Goal: Task Accomplishment & Management: Use online tool/utility

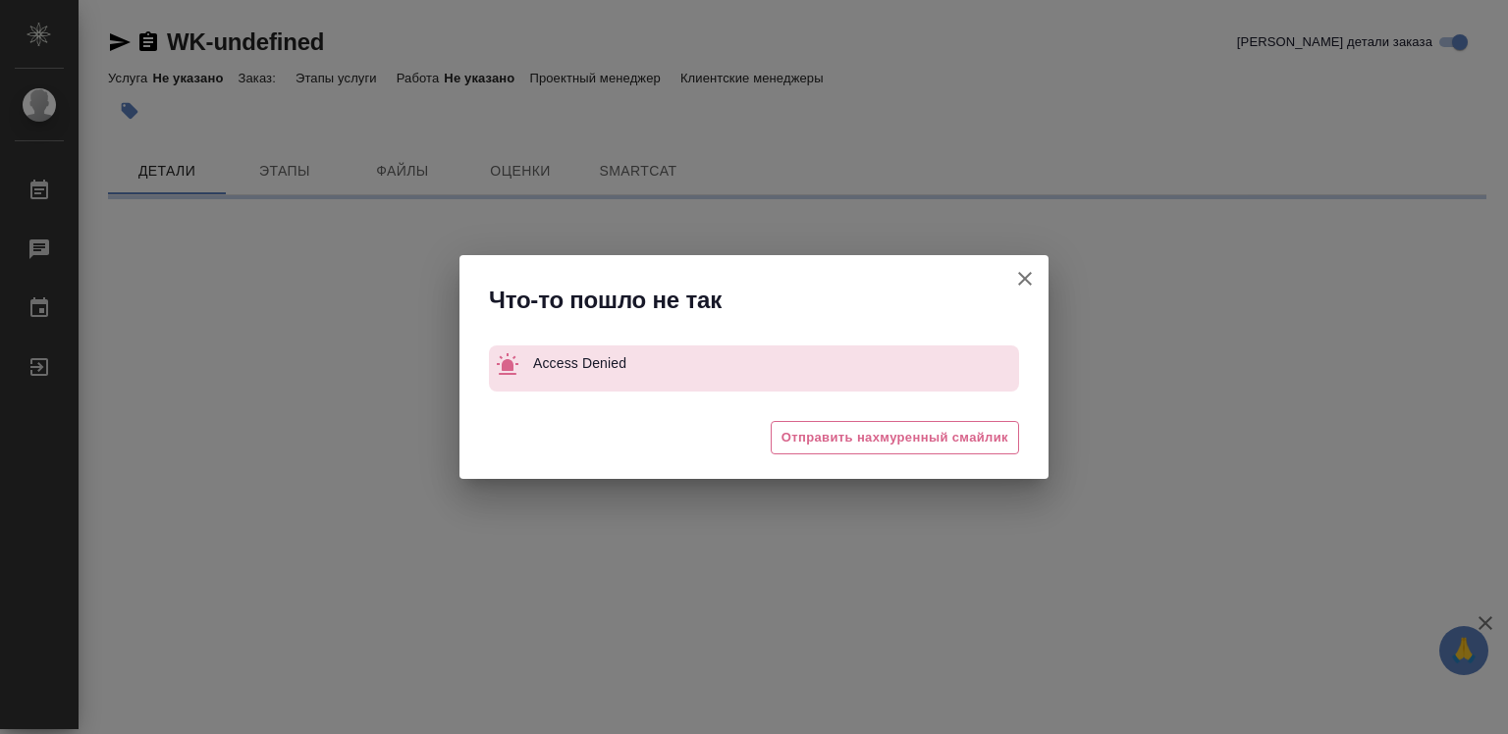
click at [1485, 619] on div "Что-то пошло не так Access Denied 😩 Отправить нахмуренный смайлик" at bounding box center [754, 367] width 1508 height 734
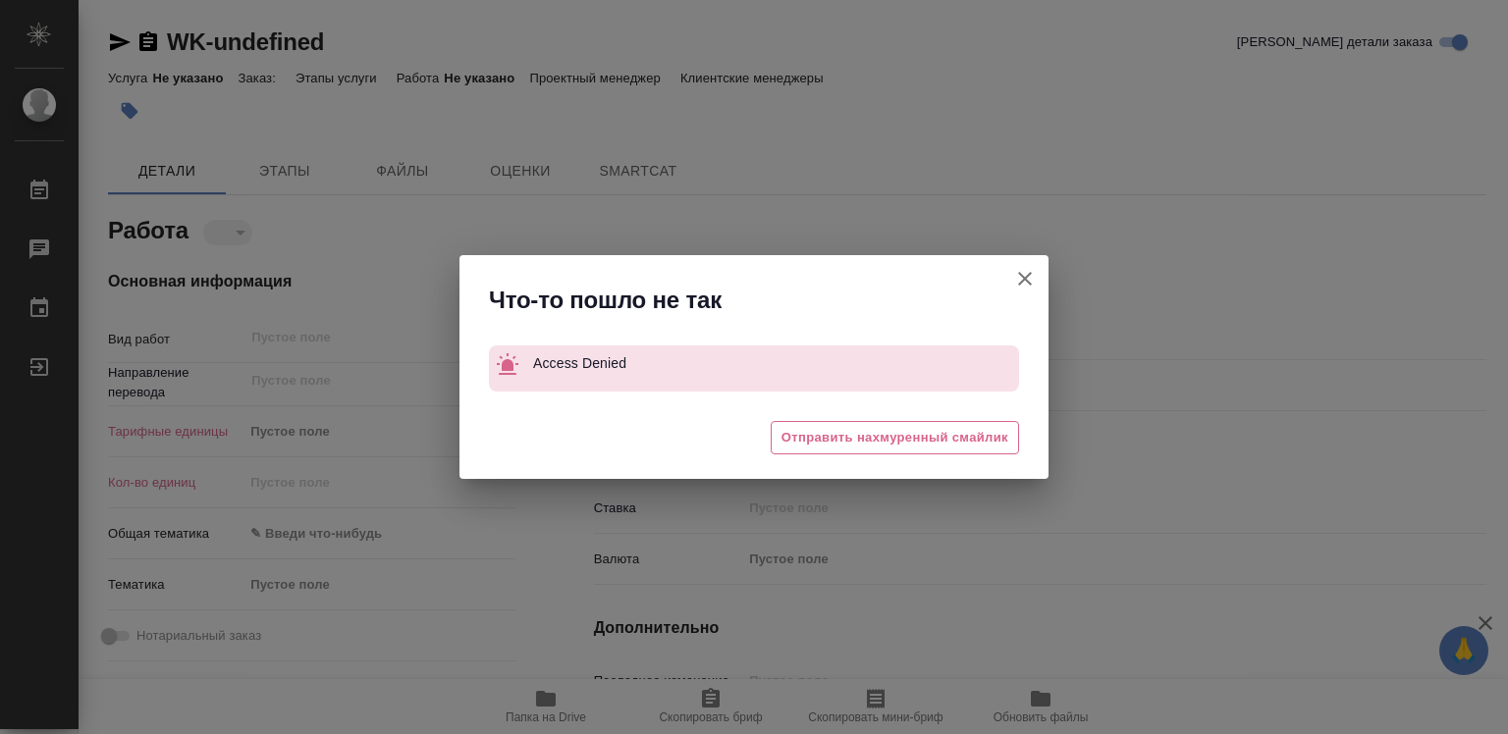
type textarea "x"
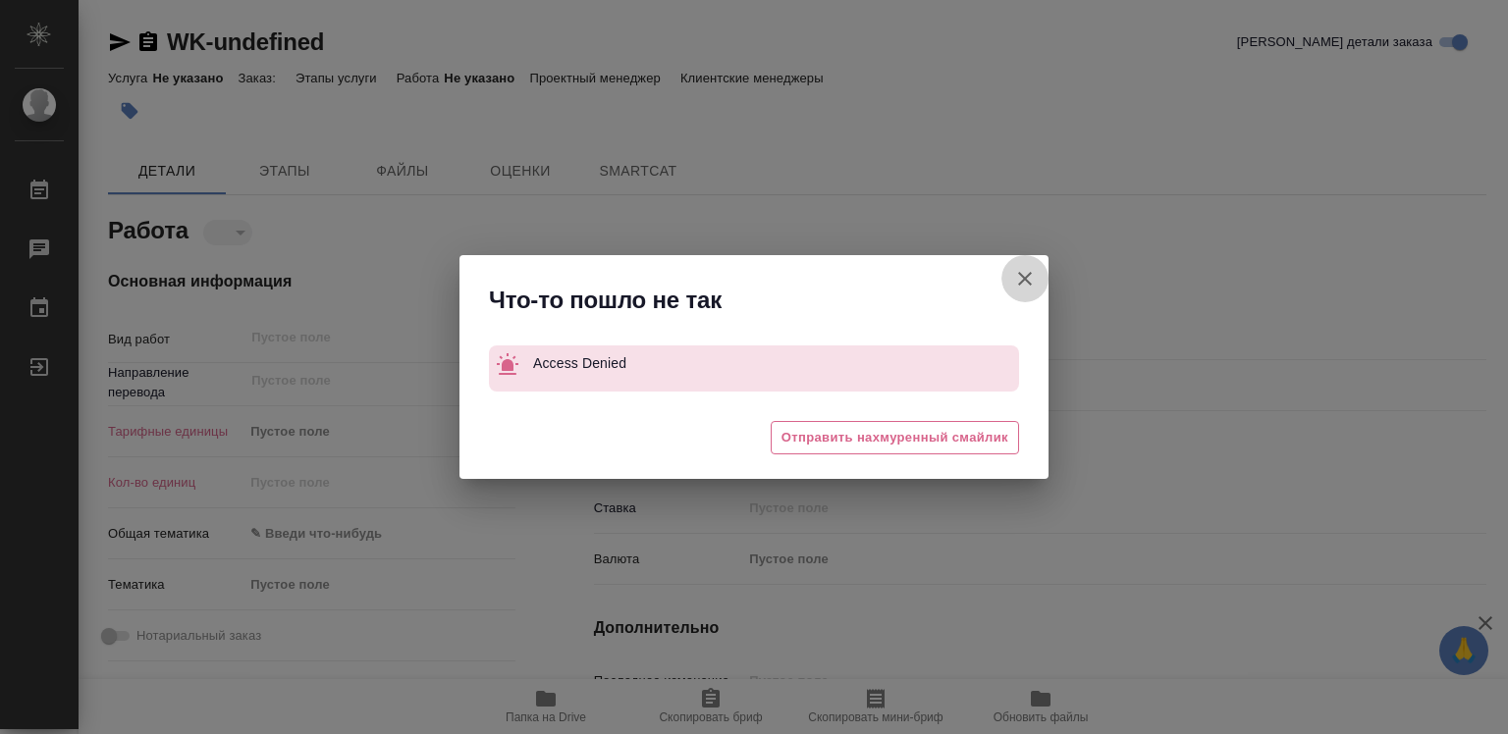
click at [1024, 282] on icon "button" at bounding box center [1025, 279] width 24 height 24
click at [1024, 282] on div "Что-то пошло не так Access Denied 😩 Отправить нахмуренный смайлик" at bounding box center [754, 367] width 1508 height 734
type textarea "x"
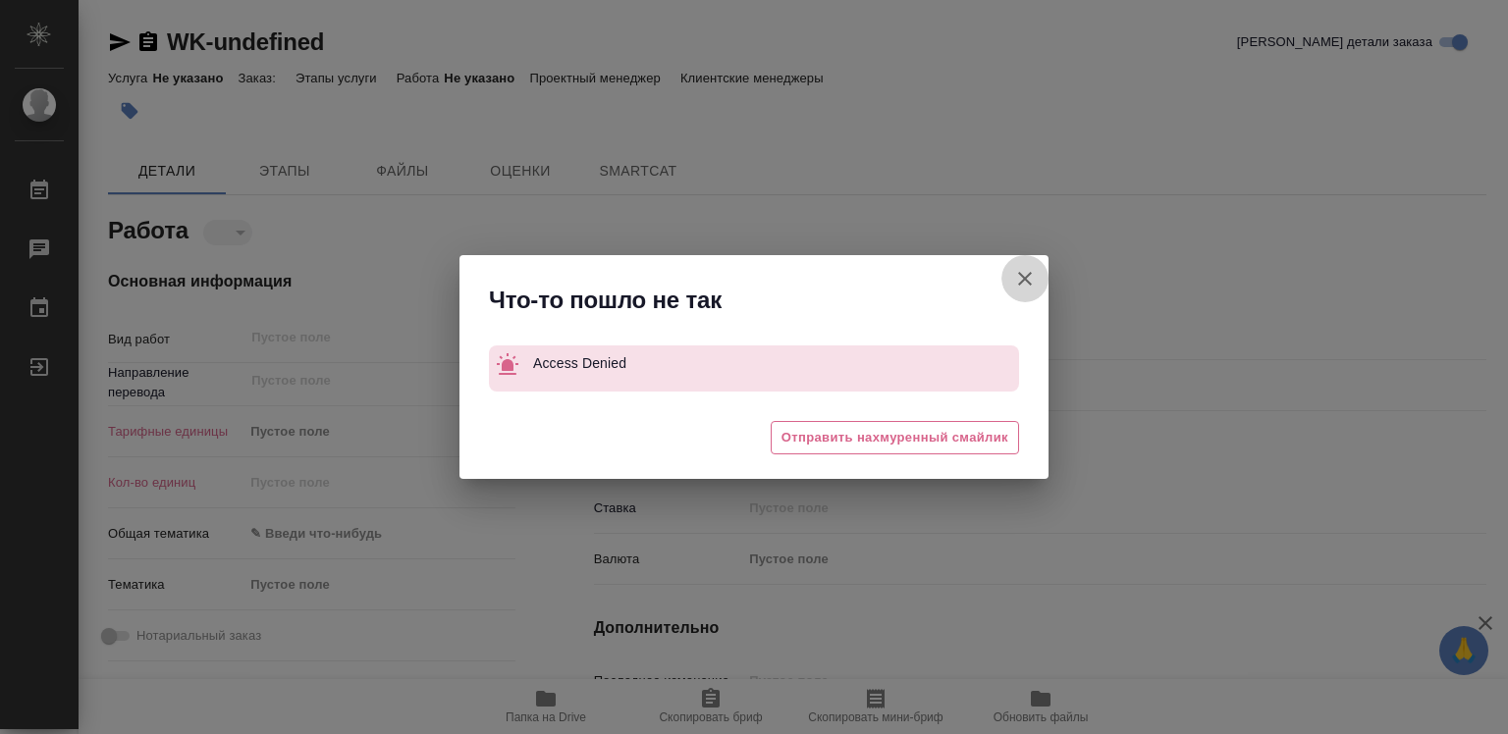
type textarea "x"
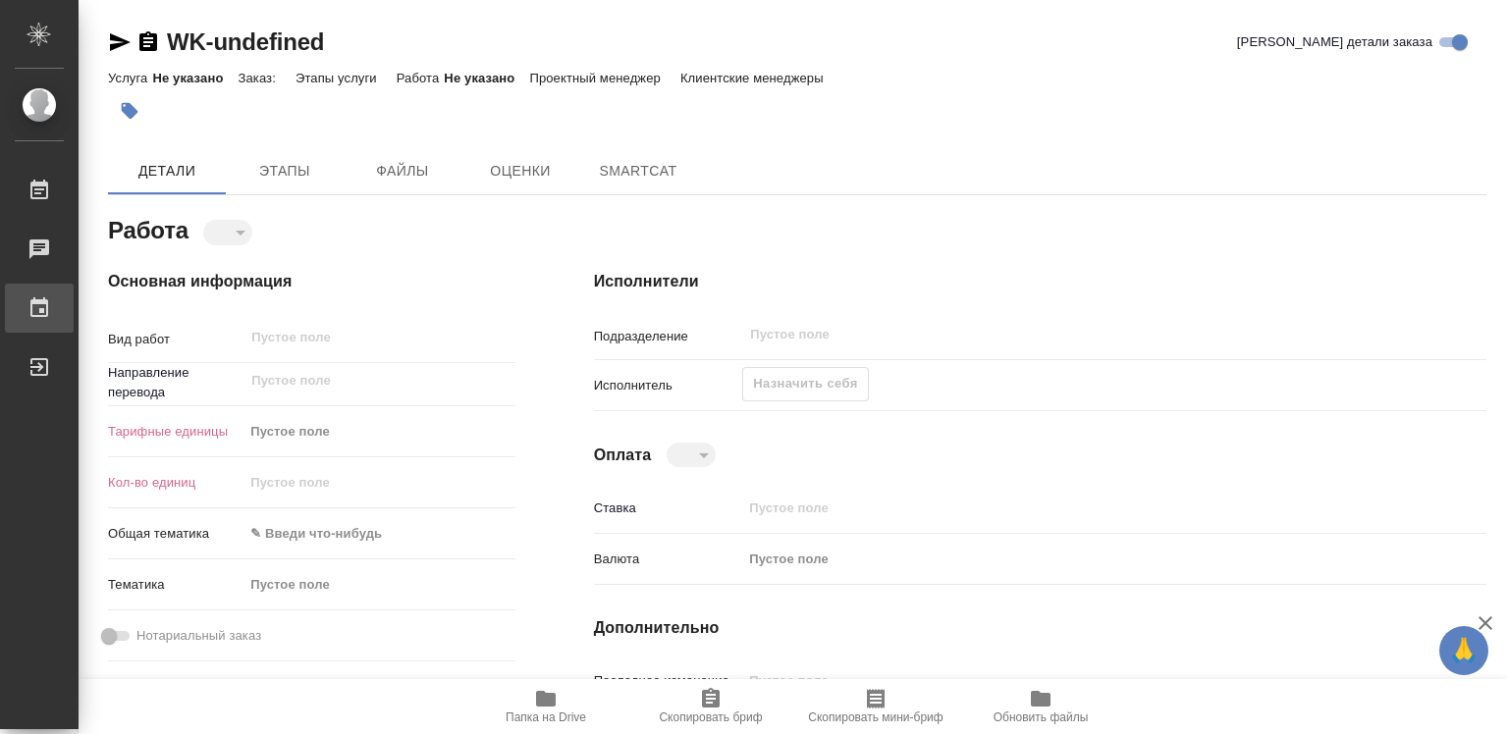
type textarea "x"
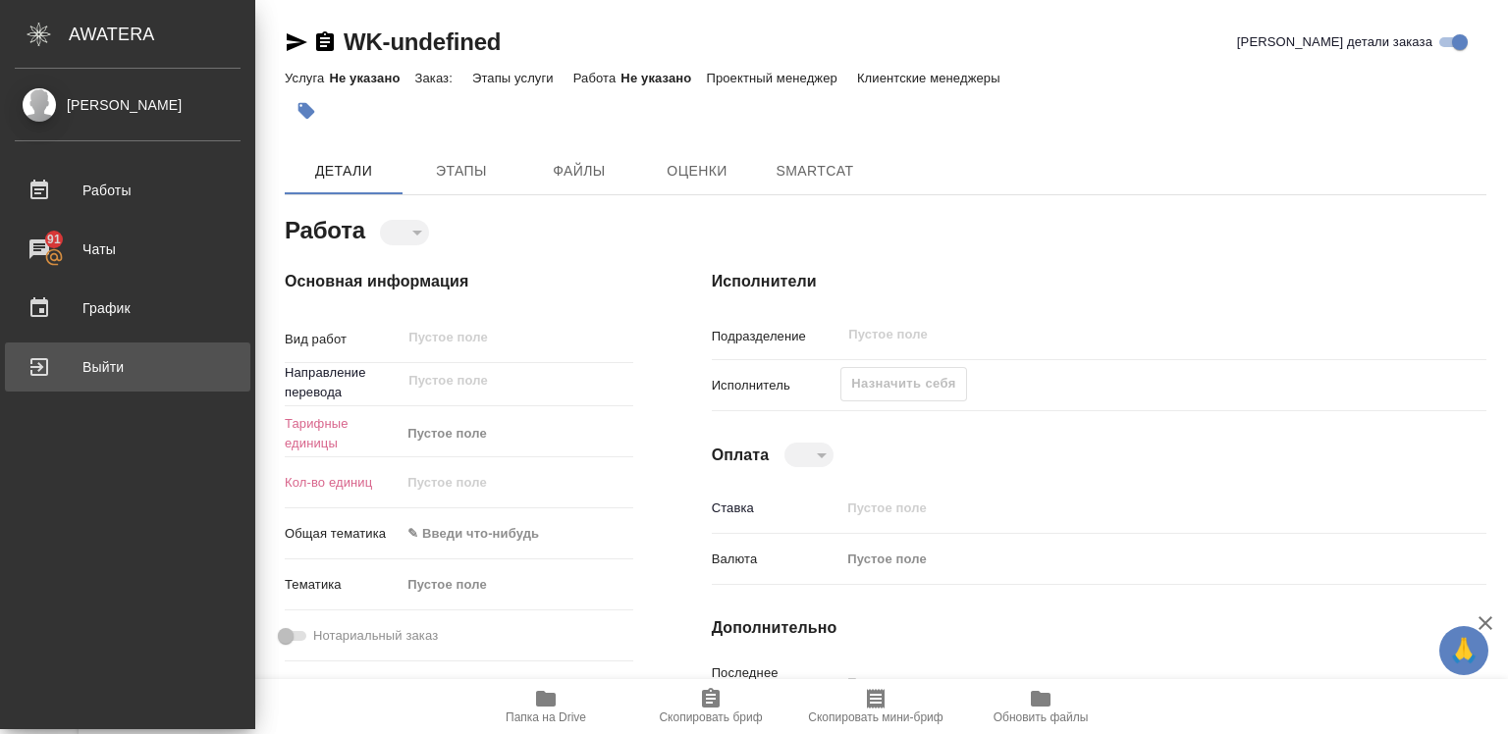
click at [79, 368] on div "Выйти" at bounding box center [128, 366] width 226 height 29
type textarea "x"
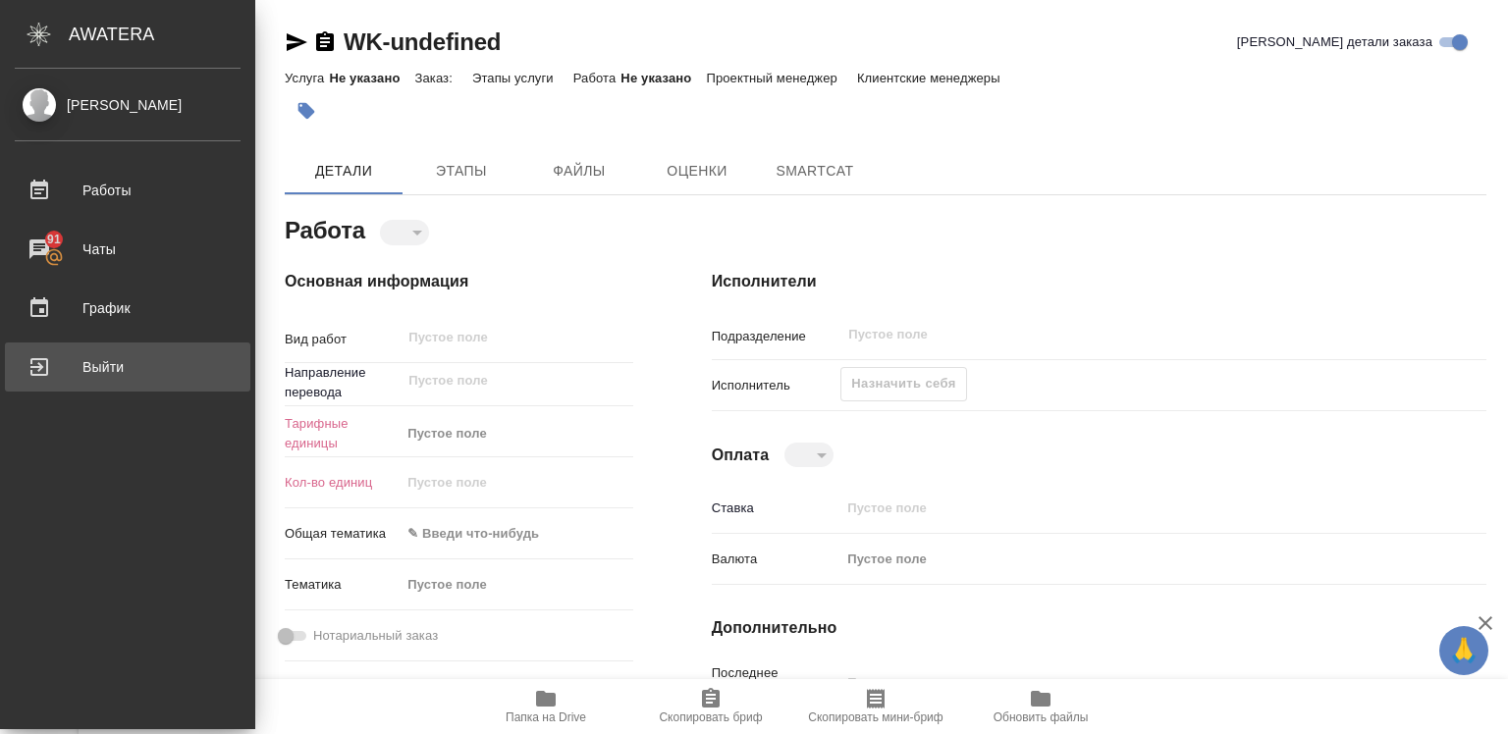
type textarea "x"
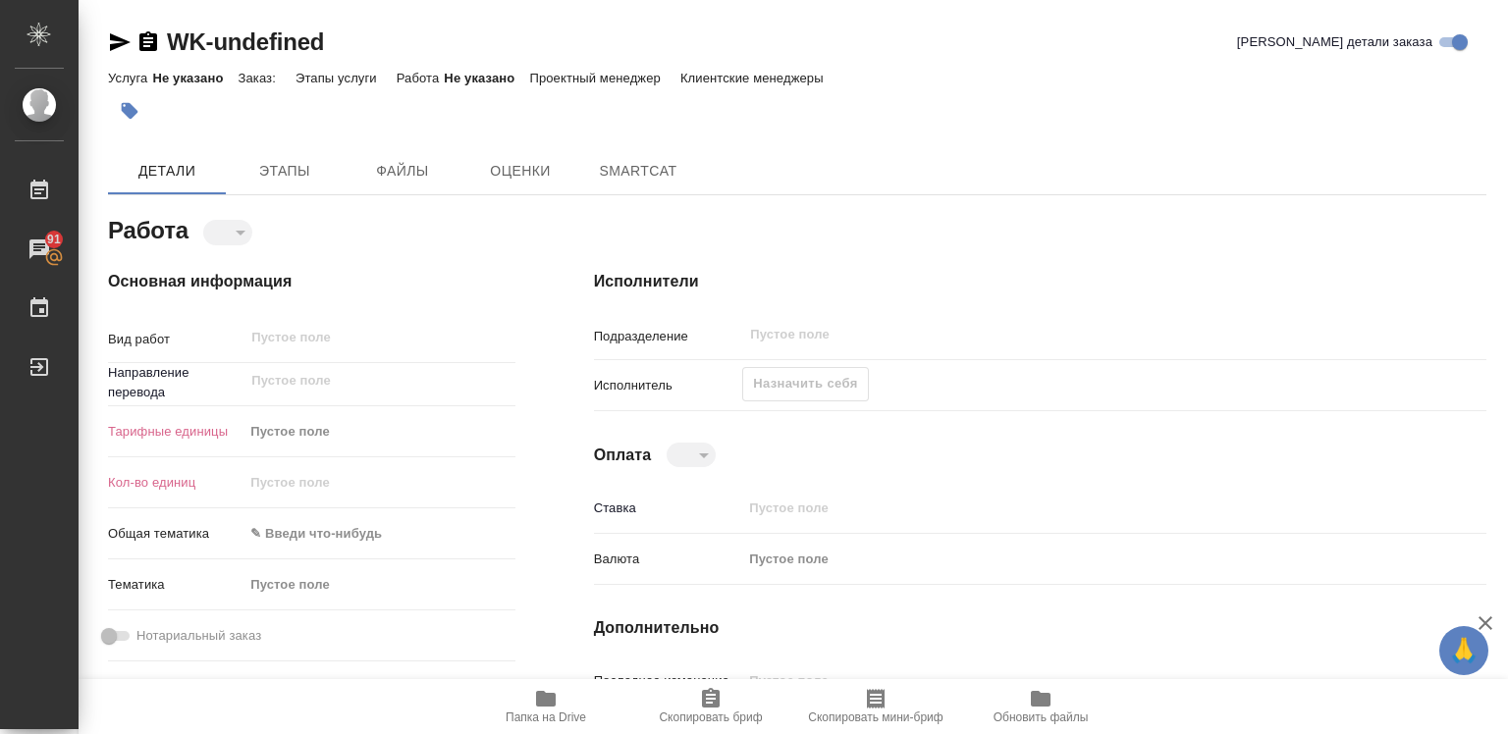
type textarea "x"
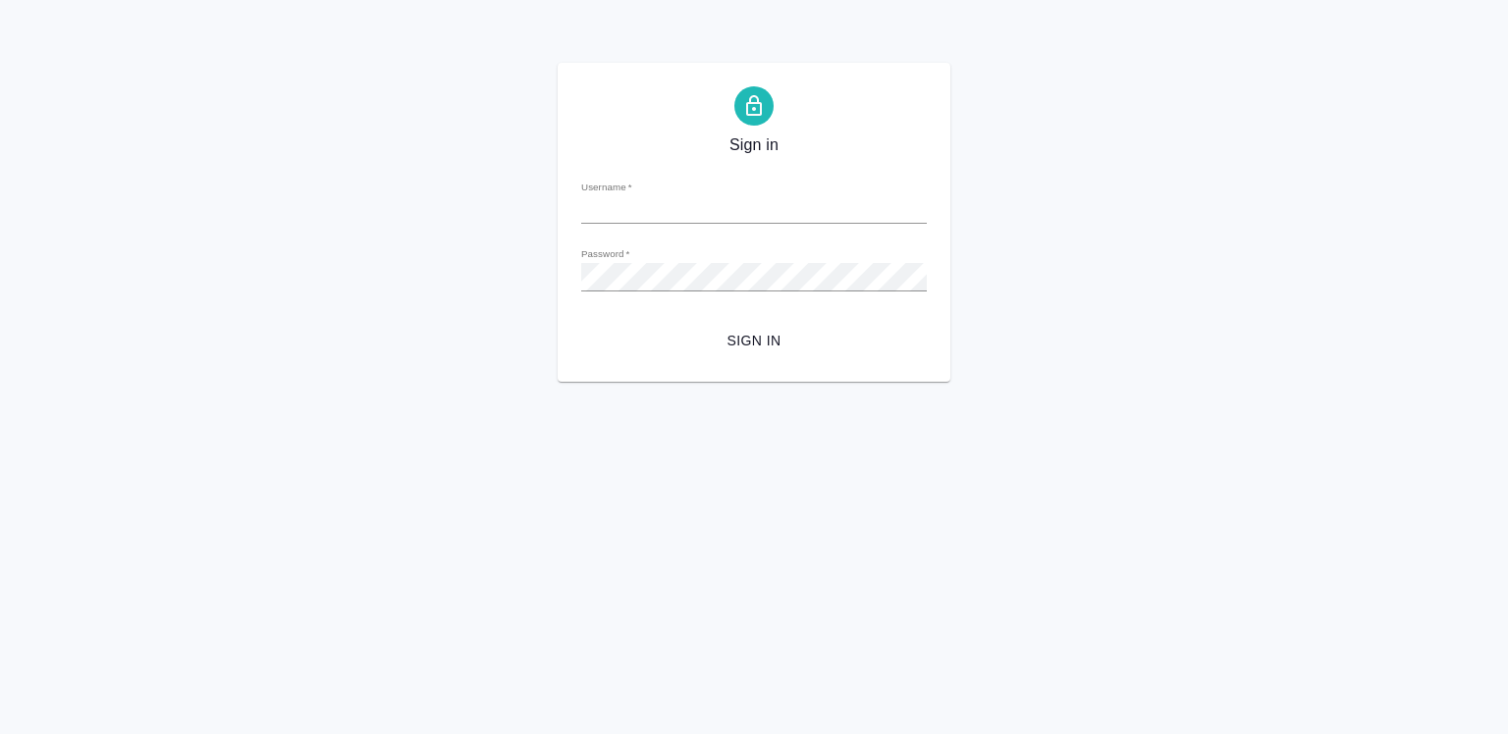
type input "r.diussembayeva@awatera.com"
click at [746, 331] on span "Sign in" at bounding box center [754, 341] width 314 height 25
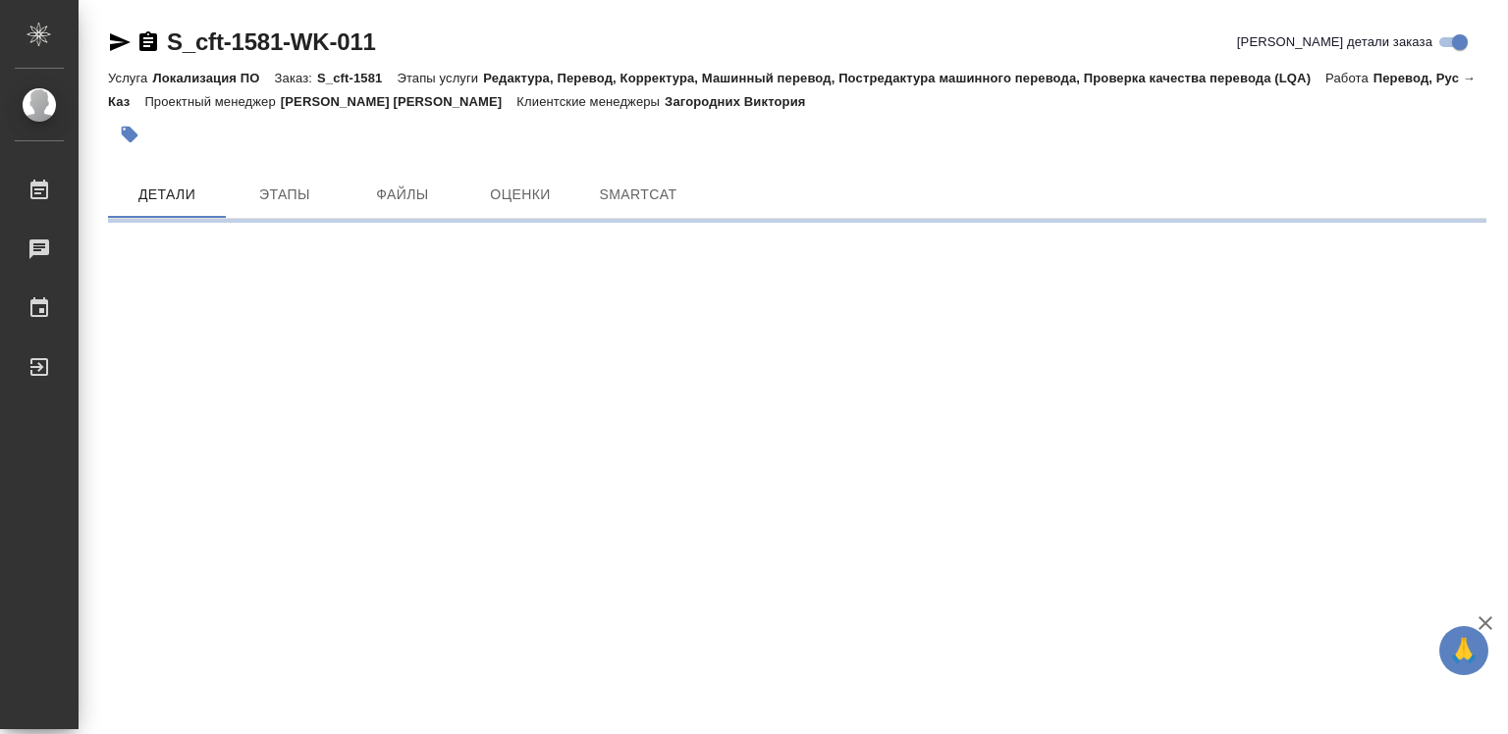
click at [1484, 616] on icon "button" at bounding box center [1485, 624] width 24 height 24
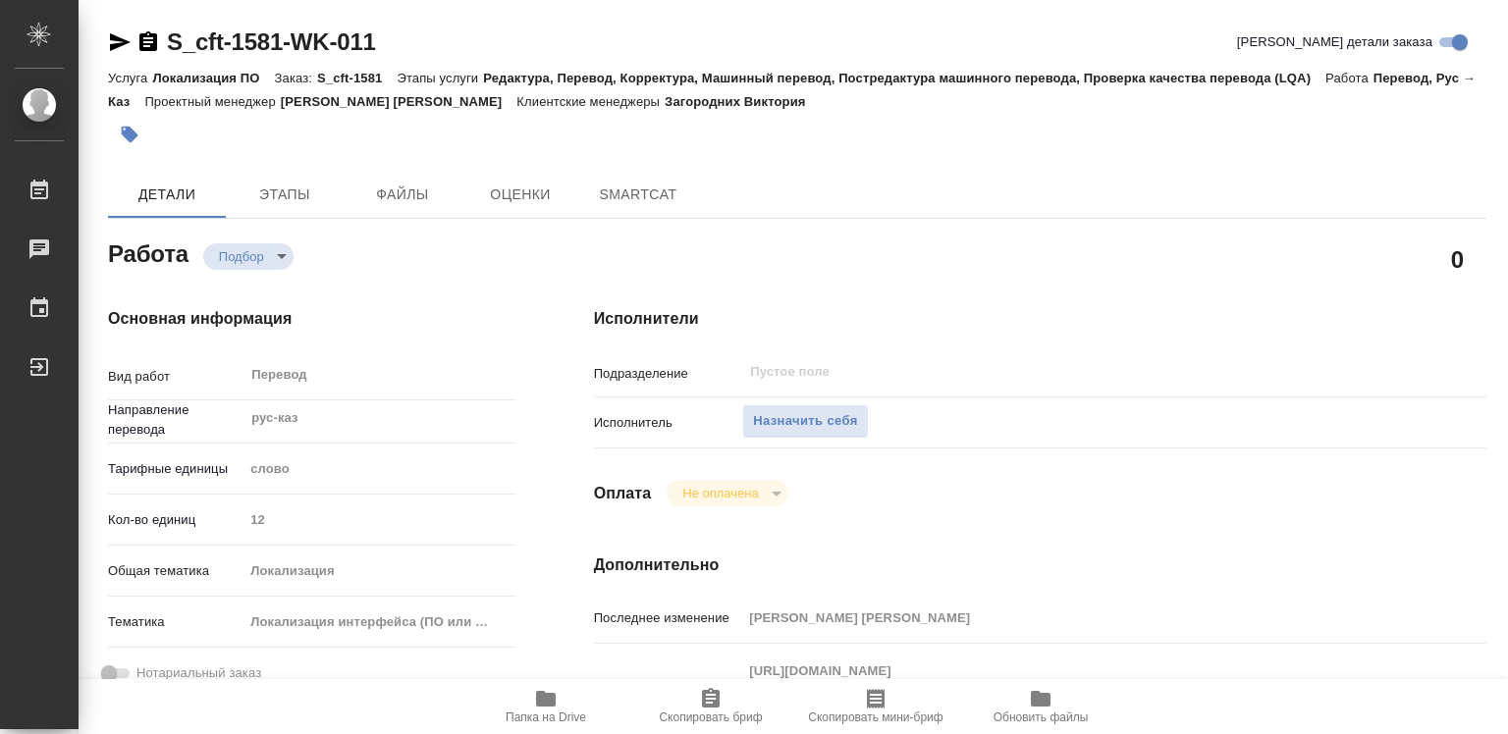
type textarea "x"
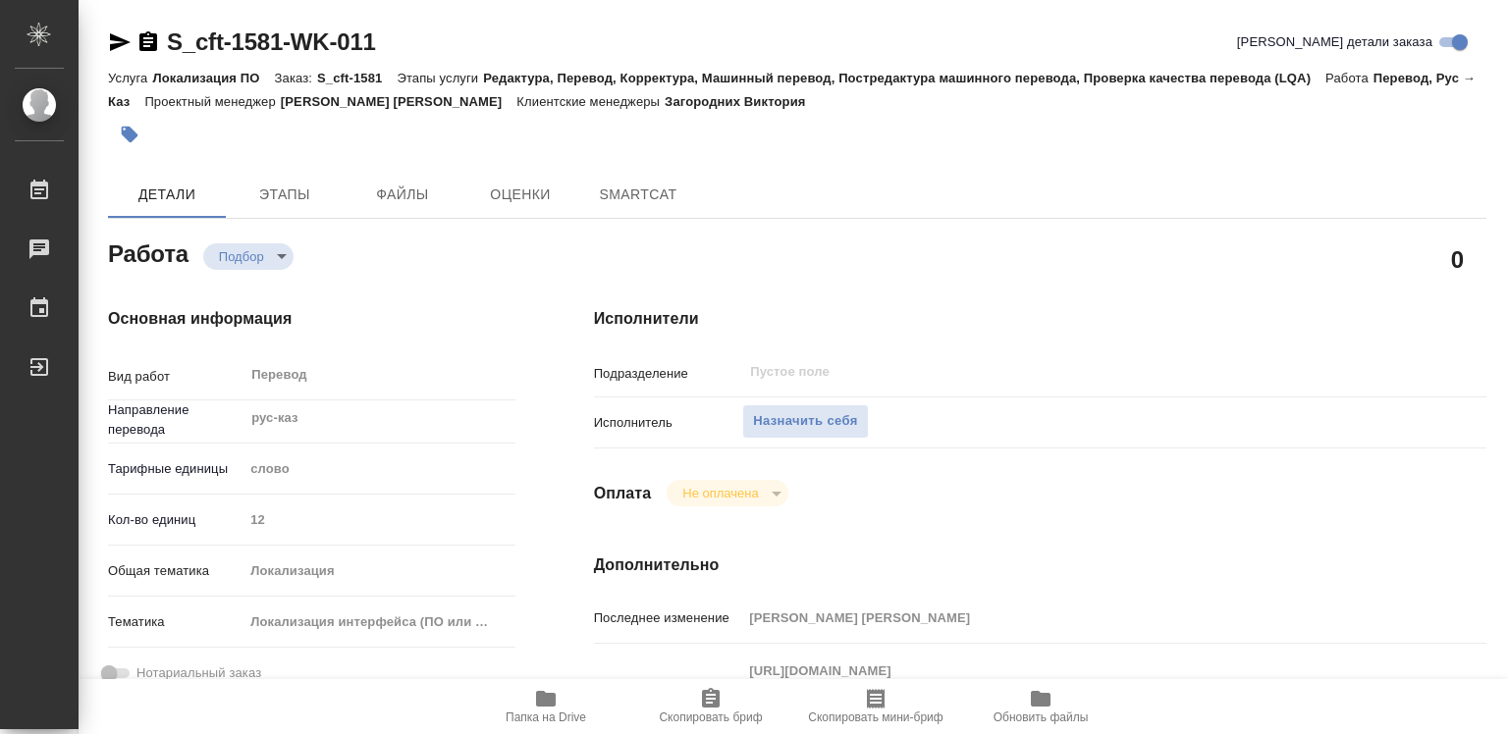
type textarea "x"
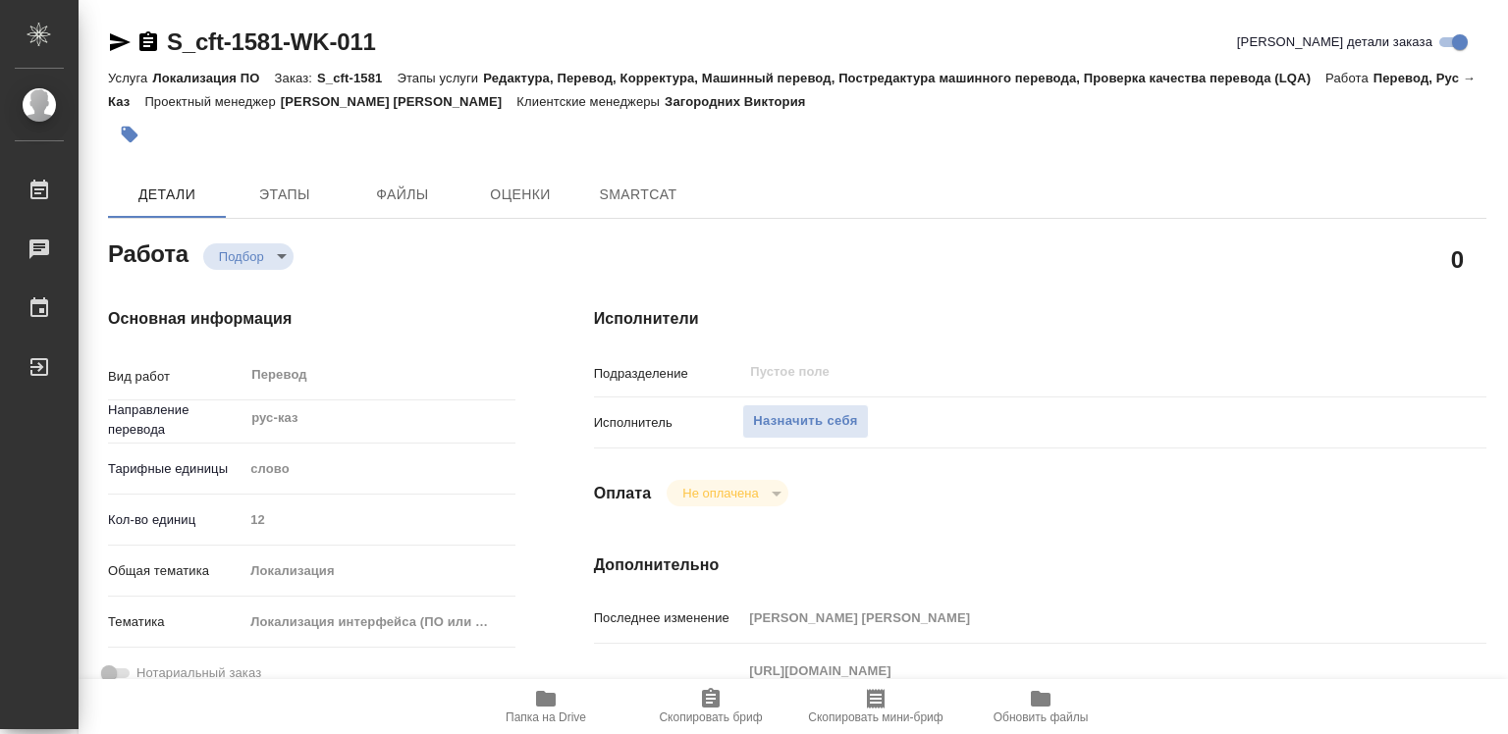
type textarea "x"
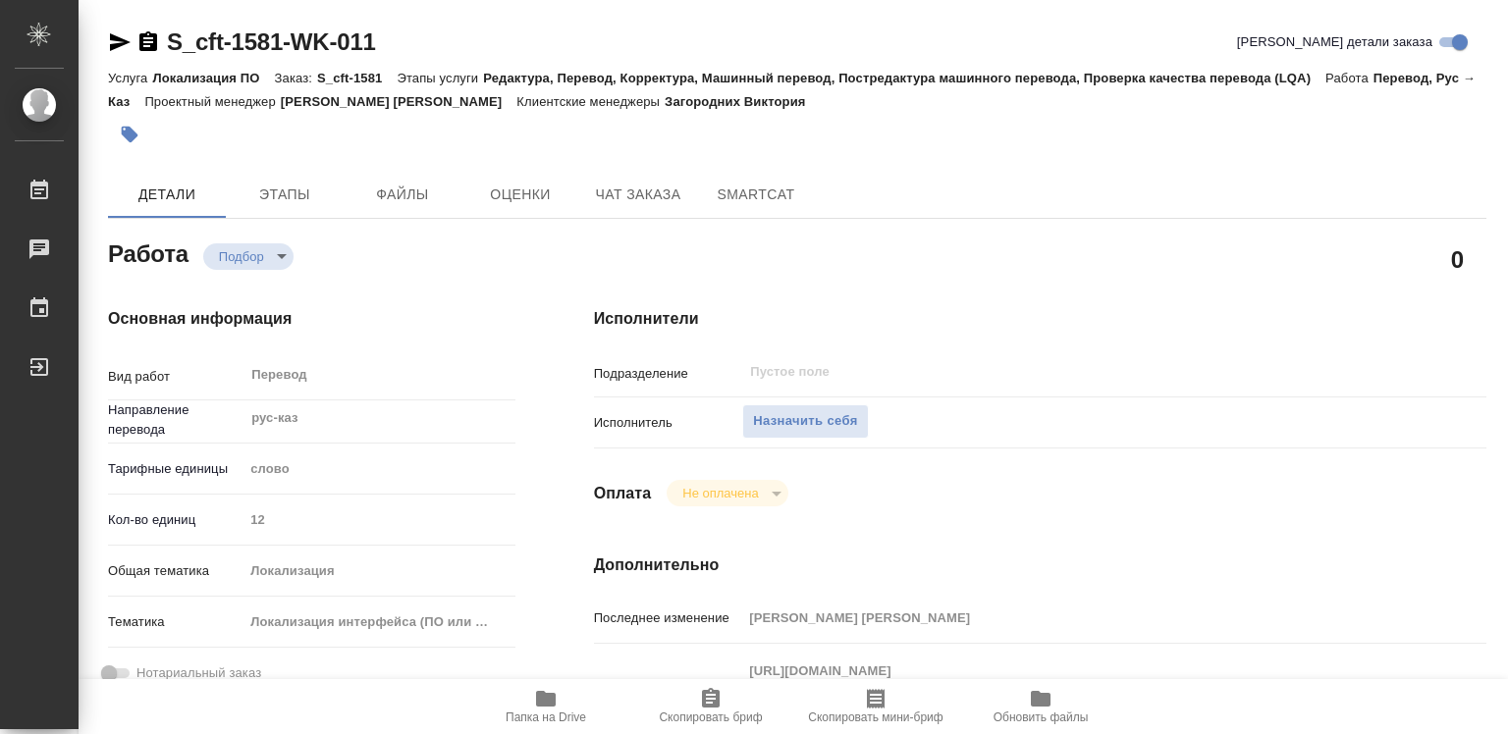
type textarea "x"
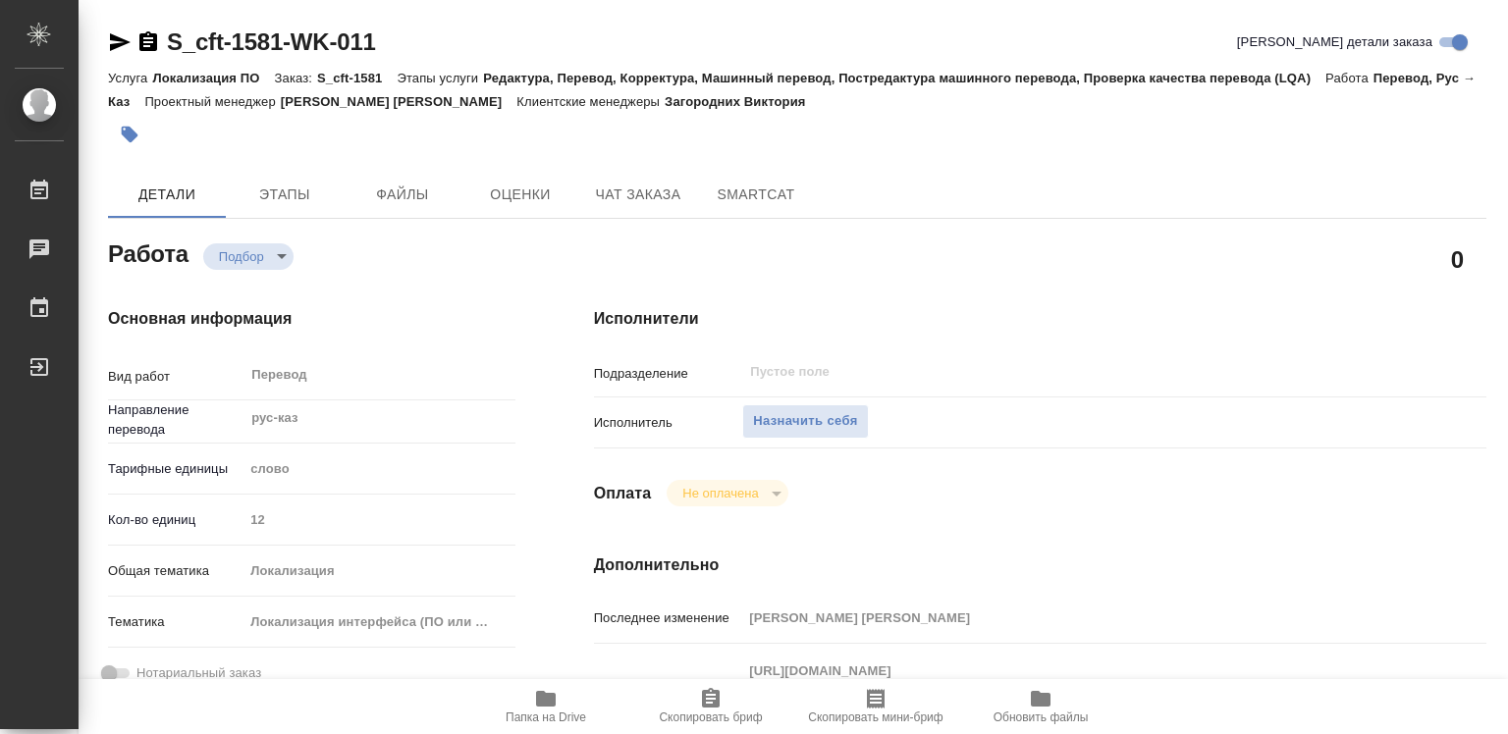
type textarea "x"
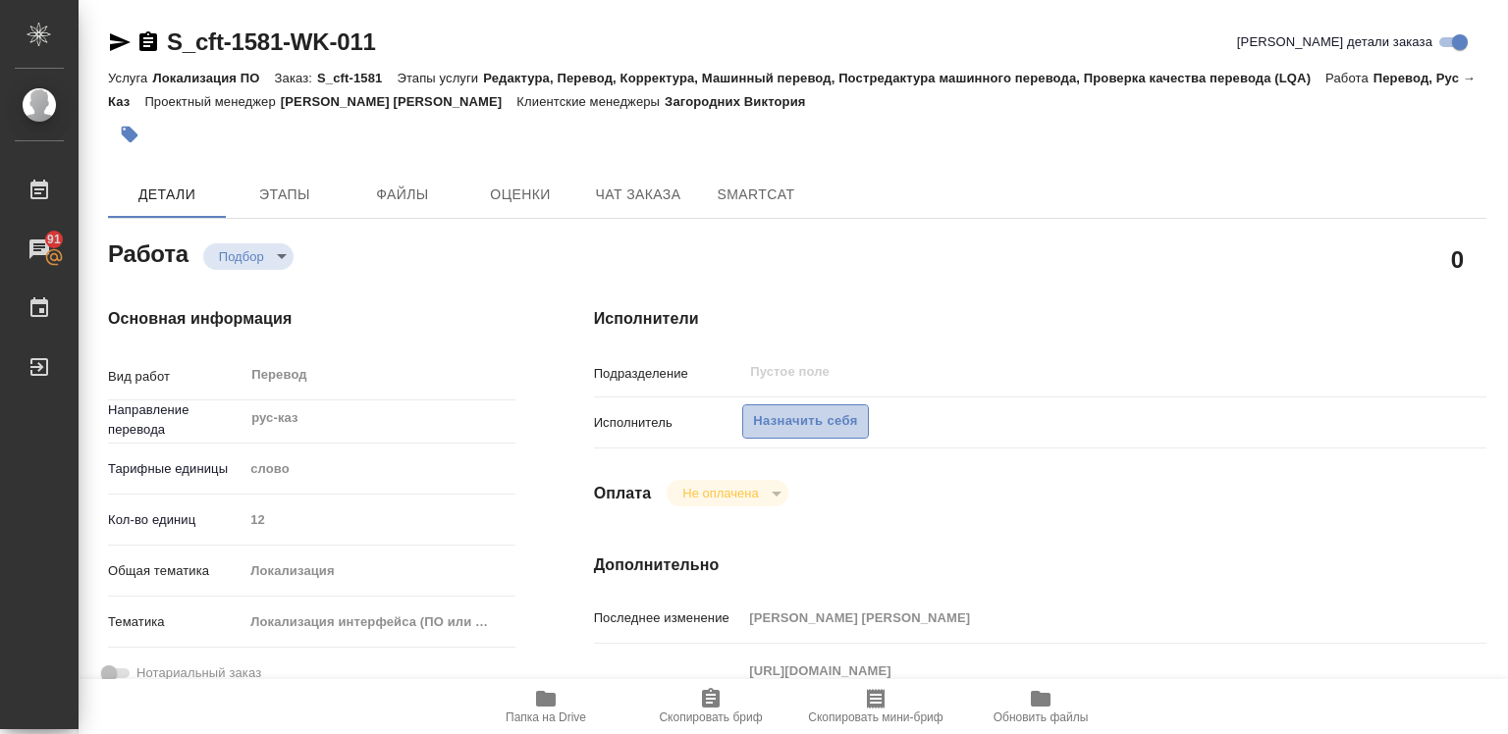
click at [788, 422] on span "Назначить себя" at bounding box center [805, 421] width 104 height 23
type textarea "x"
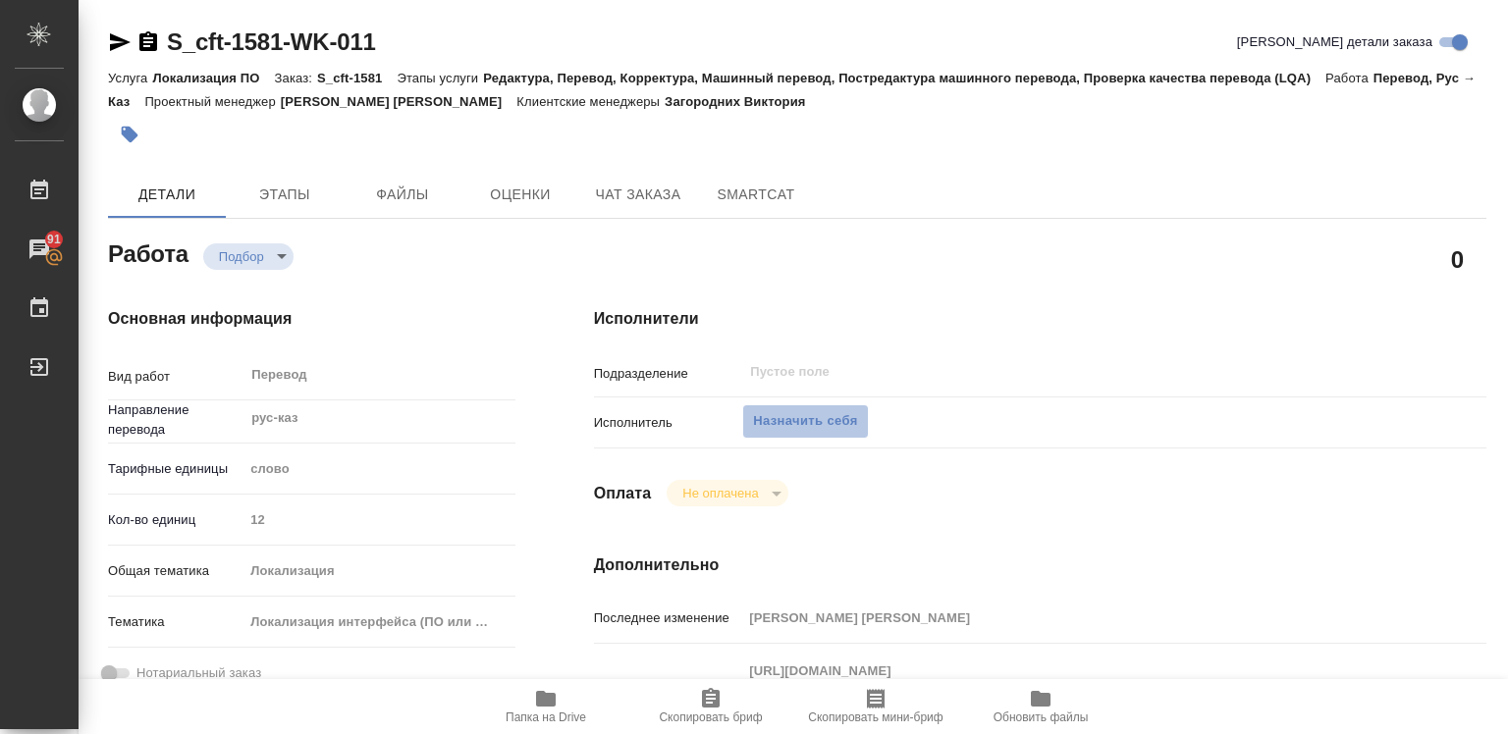
type textarea "x"
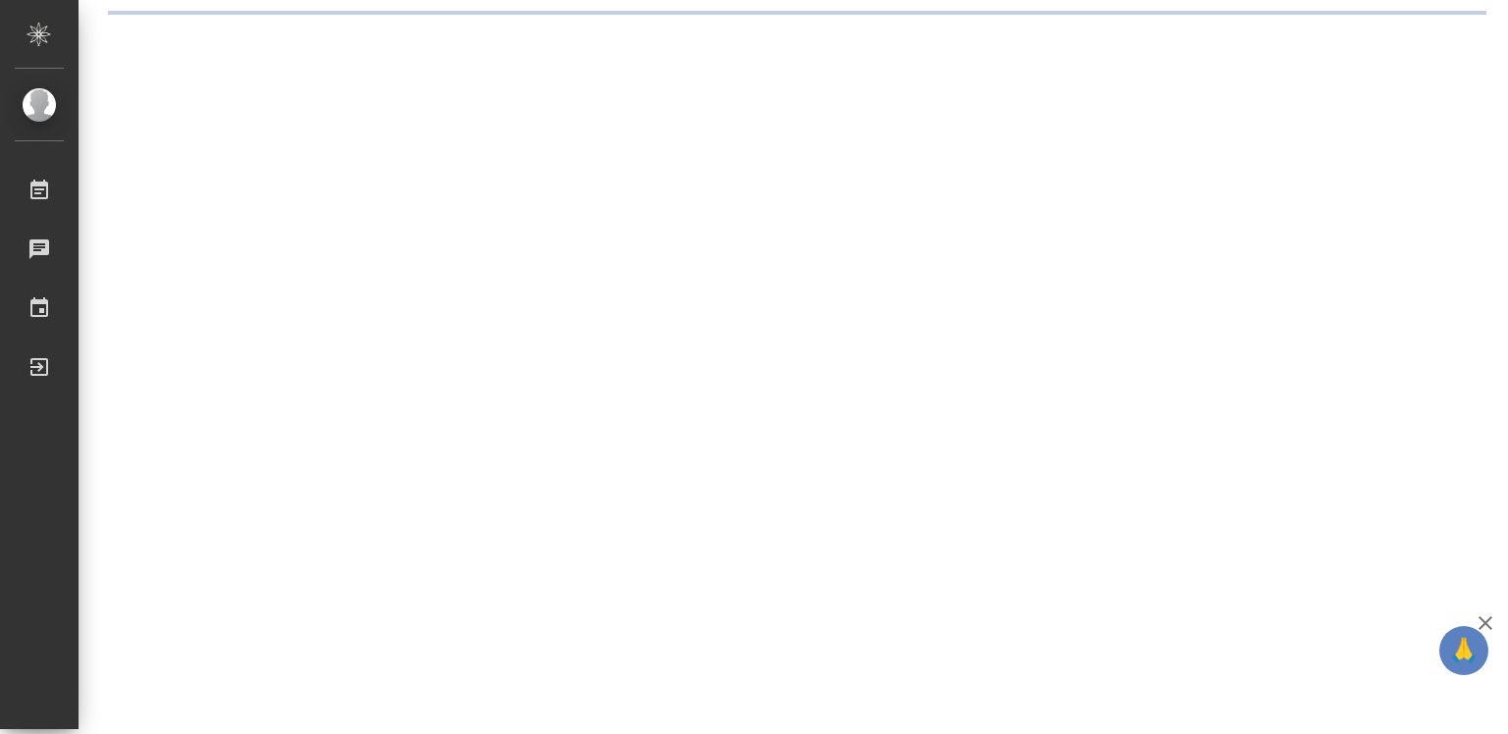
click at [1487, 620] on icon "button" at bounding box center [1485, 623] width 14 height 14
click at [1487, 620] on div ".cls-1 fill:#fff; AWATERA Diussembayeva Raihan Работы Чаты График Выйти" at bounding box center [754, 367] width 1508 height 734
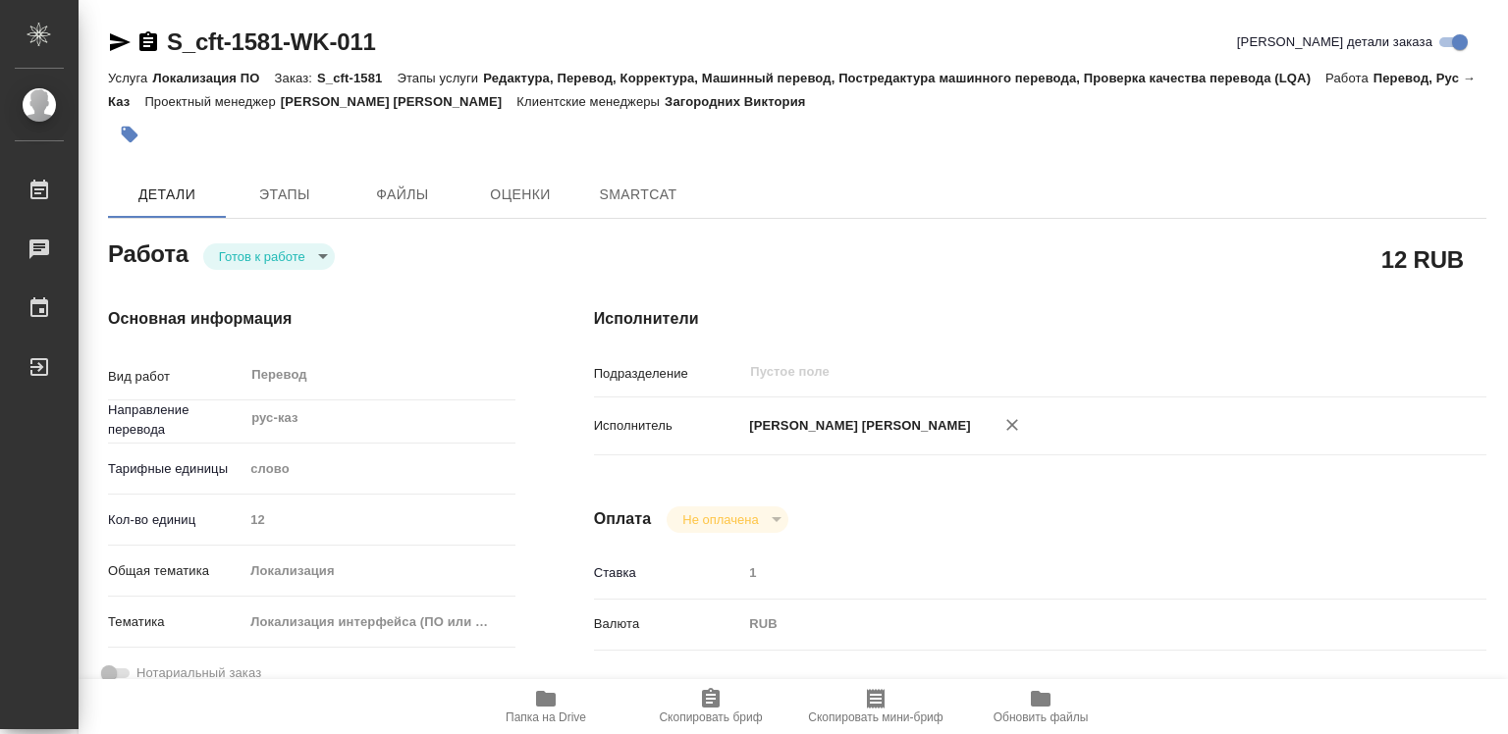
type textarea "x"
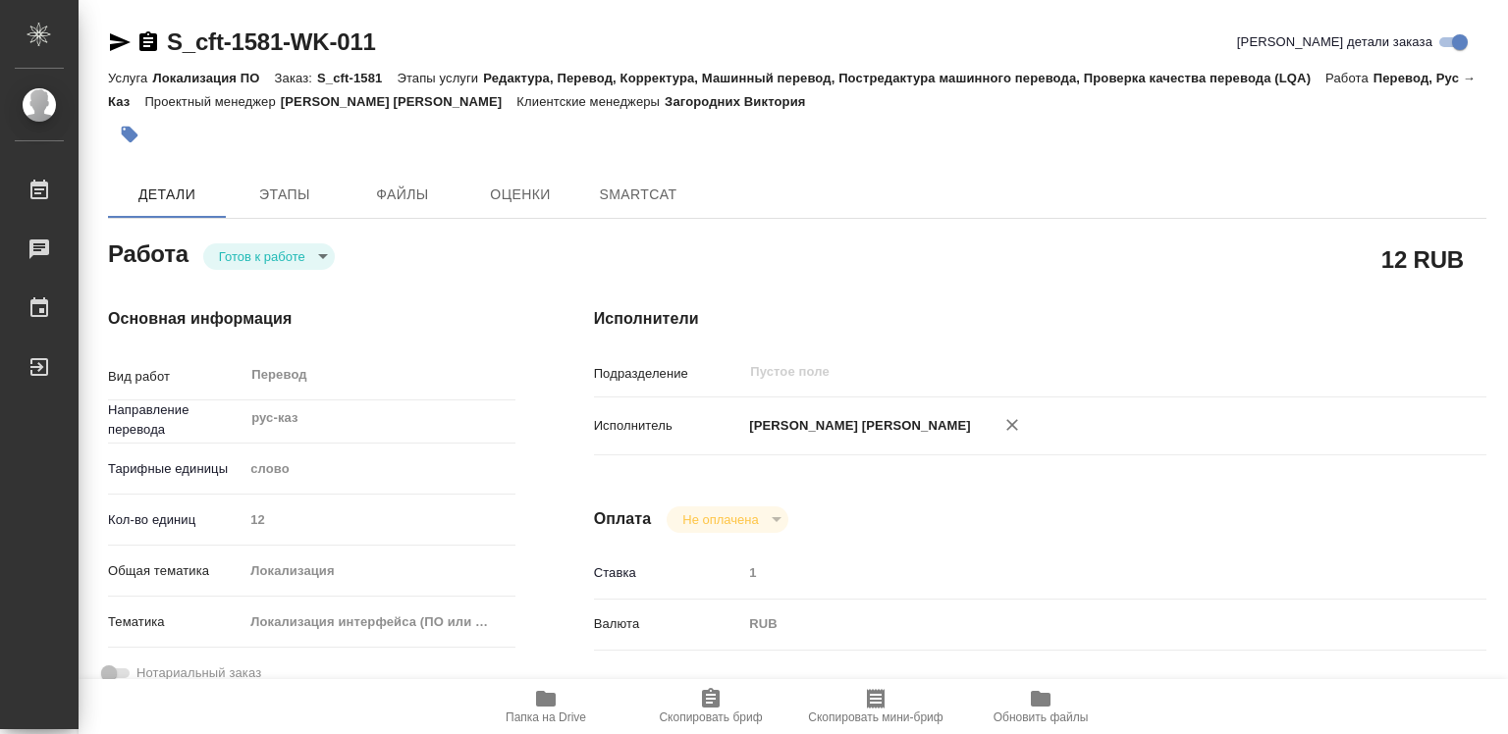
type textarea "x"
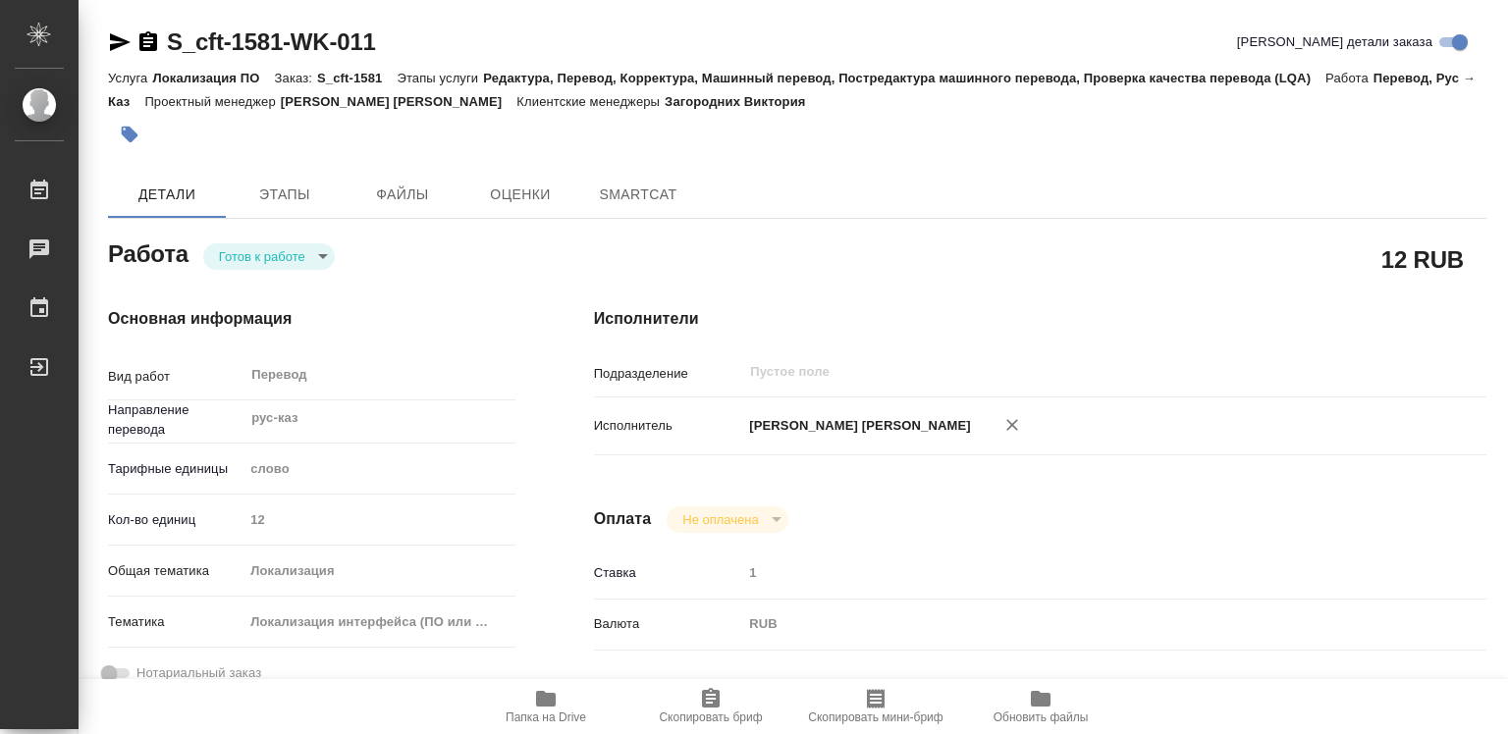
type textarea "x"
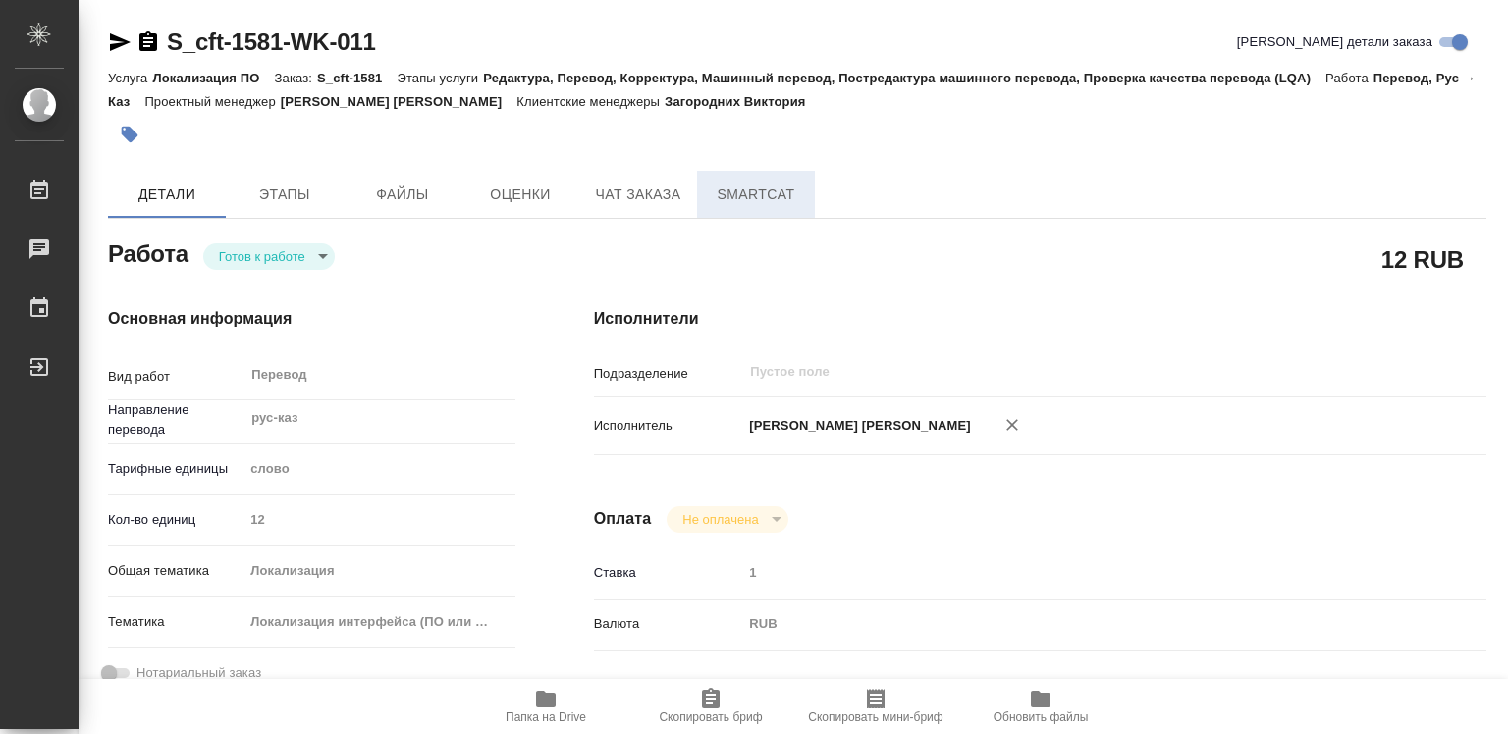
type textarea "x"
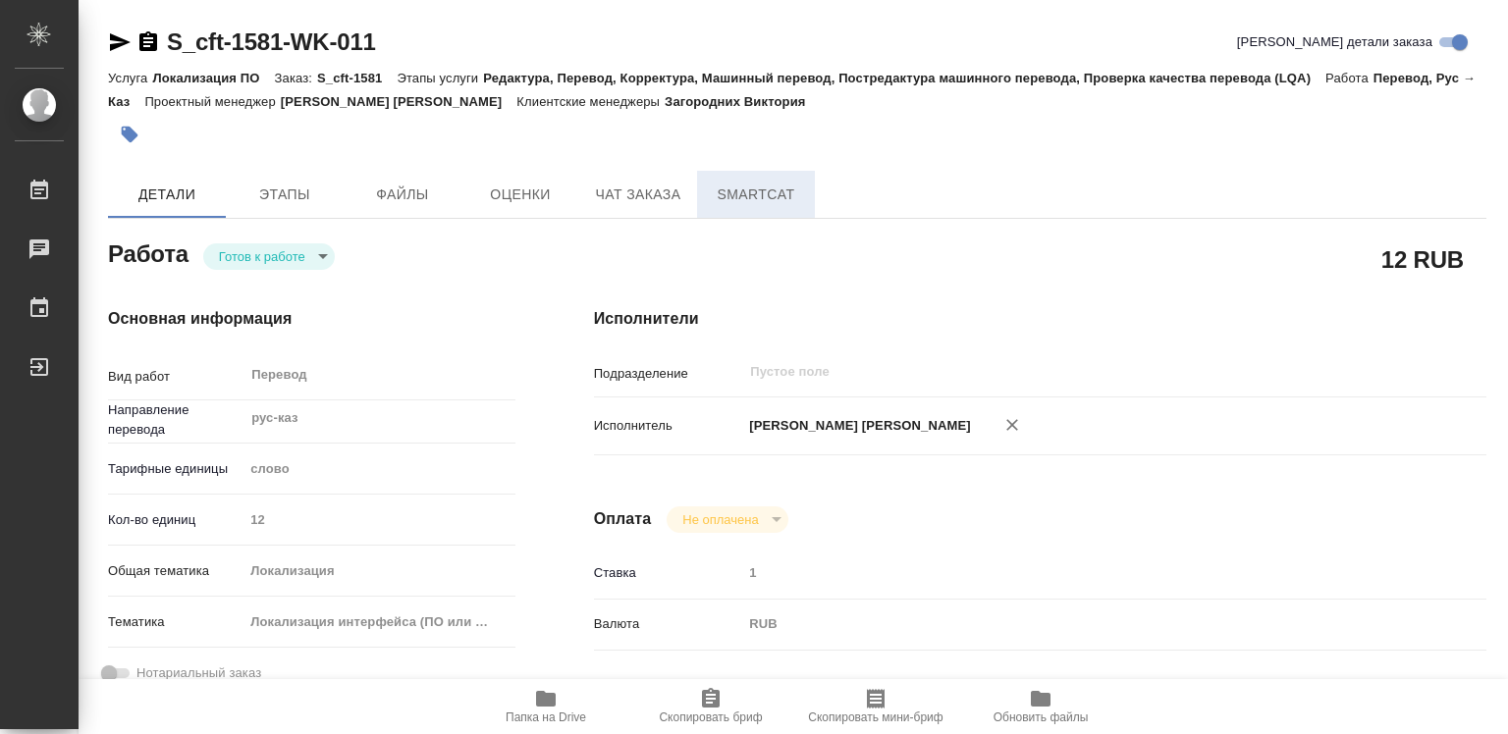
click at [720, 186] on span "SmartCat" at bounding box center [756, 195] width 94 height 25
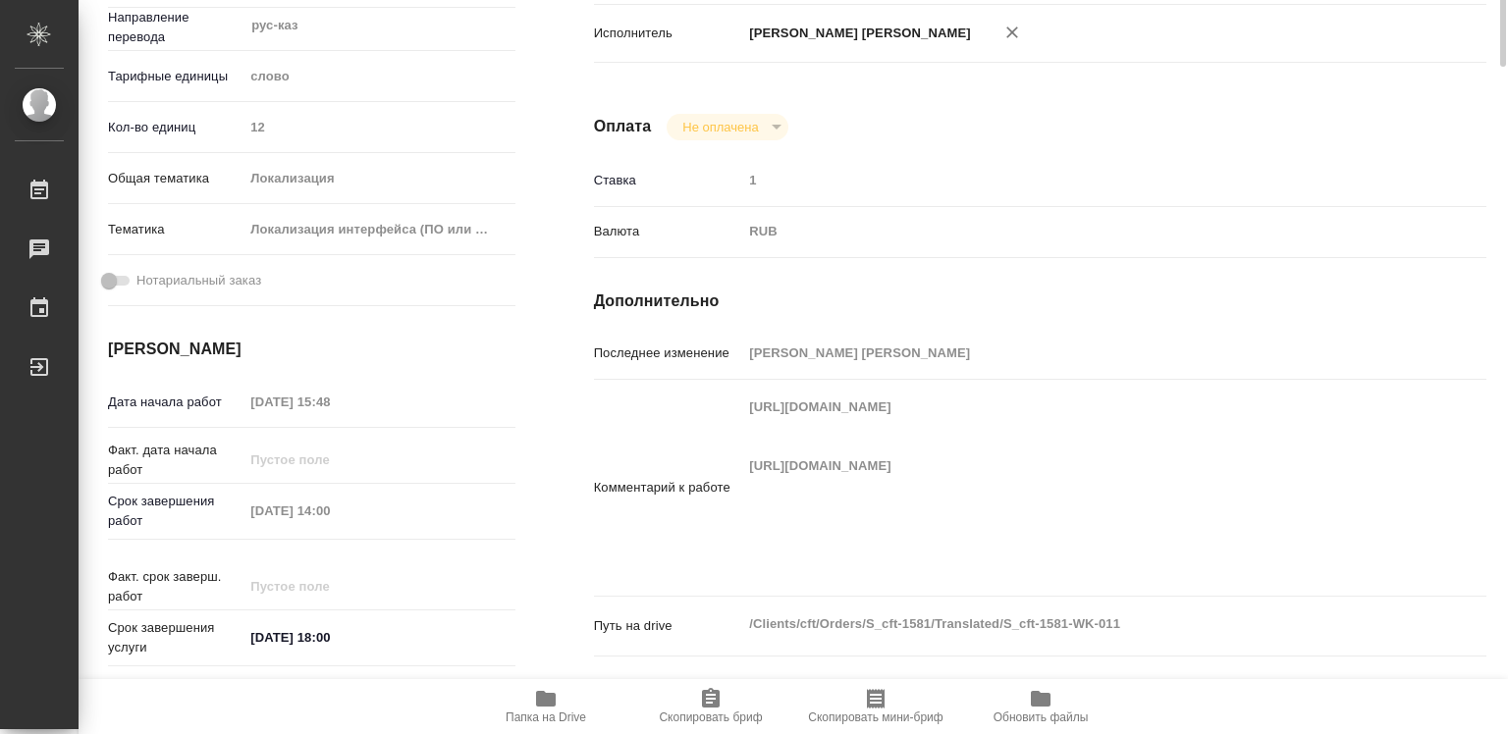
scroll to position [491, 0]
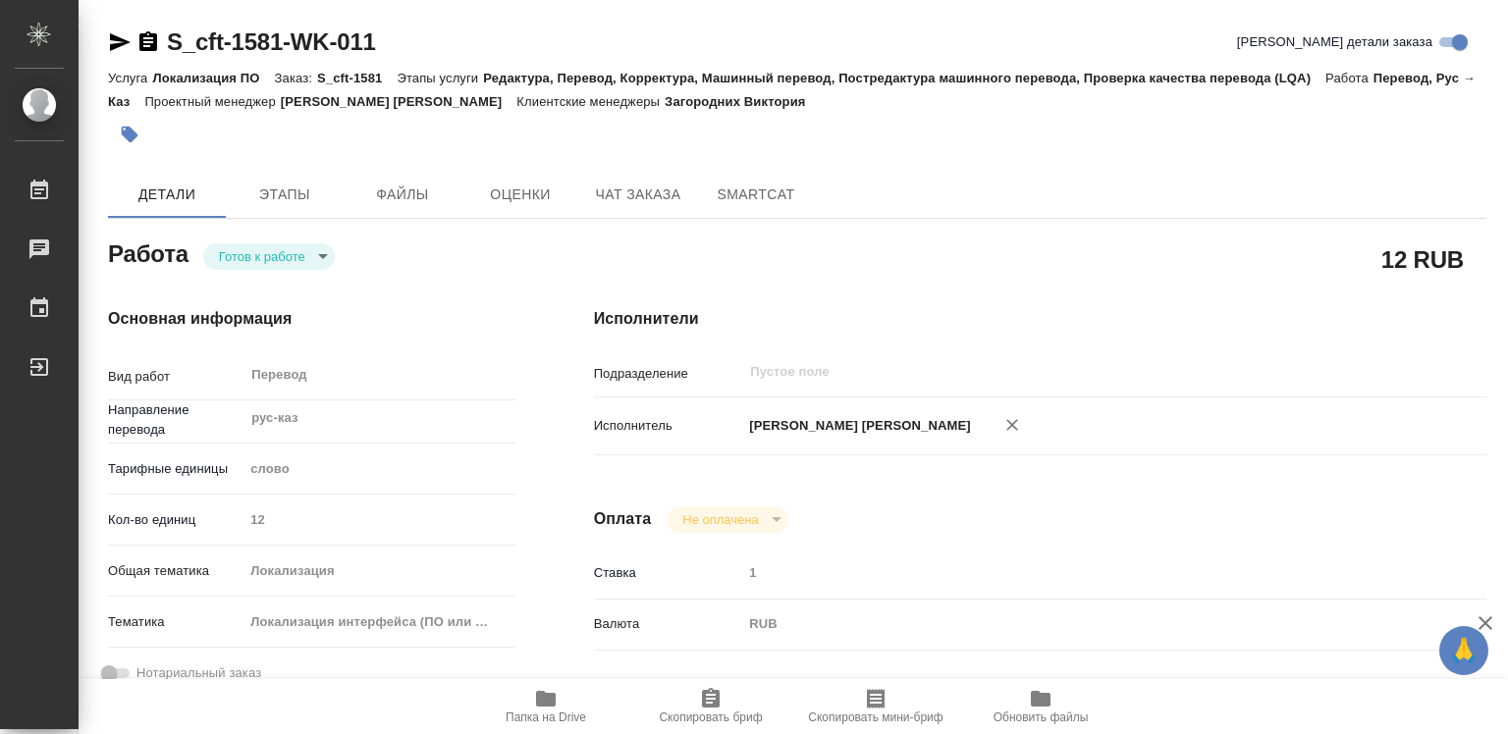
type textarea "x"
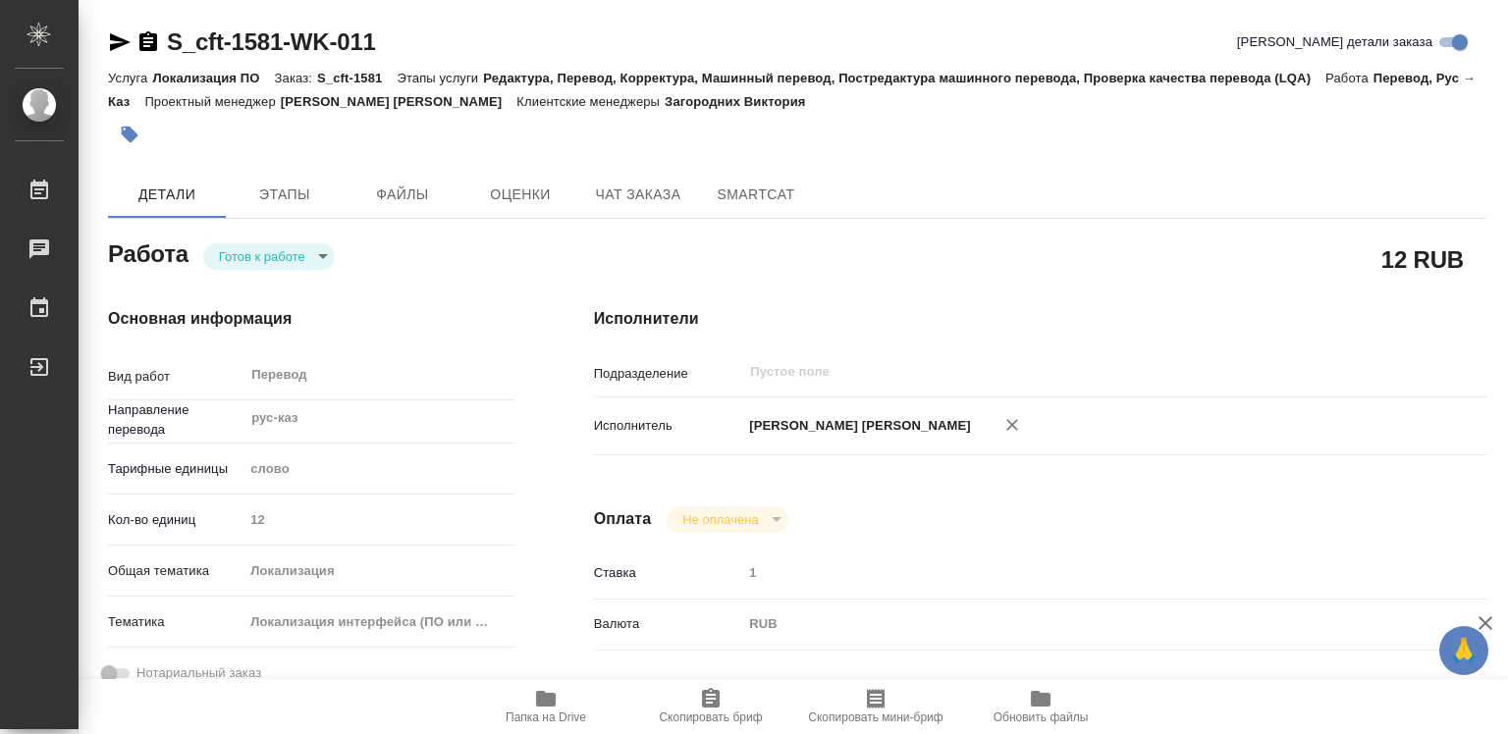
type textarea "x"
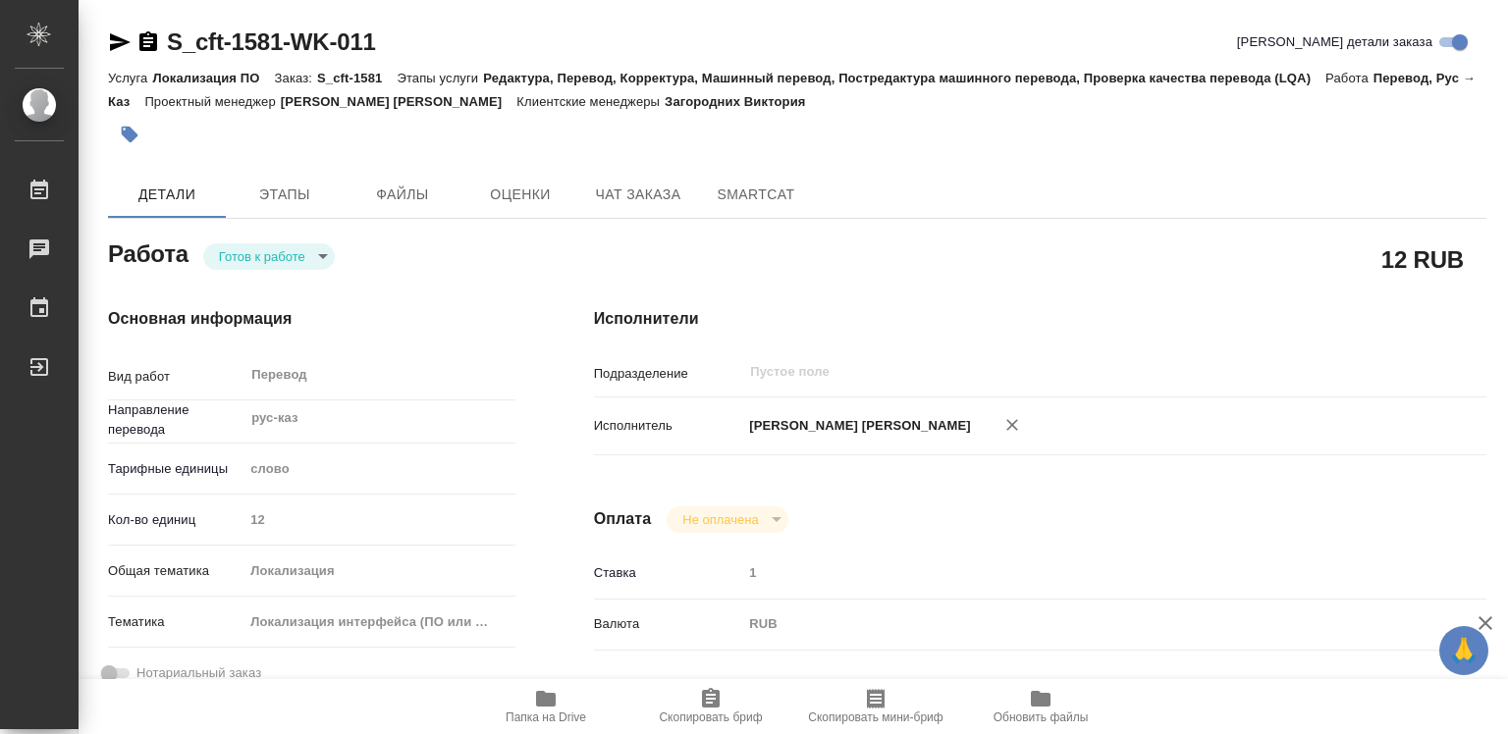
type textarea "x"
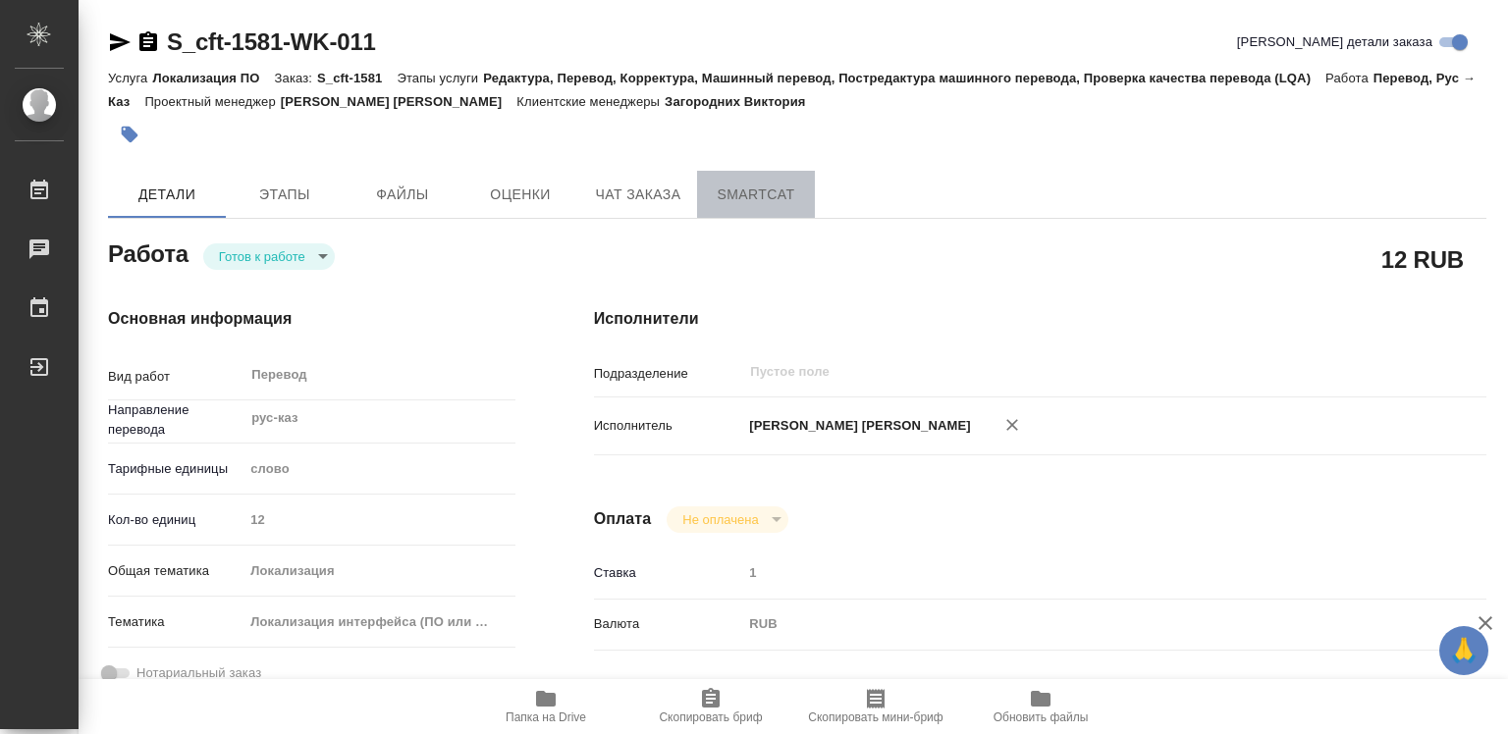
click at [760, 193] on span "SmartCat" at bounding box center [756, 195] width 94 height 25
drag, startPoint x: 760, startPoint y: 193, endPoint x: 505, endPoint y: 289, distance: 272.4
click at [760, 193] on span "SmartCat" at bounding box center [756, 195] width 94 height 25
type textarea "x"
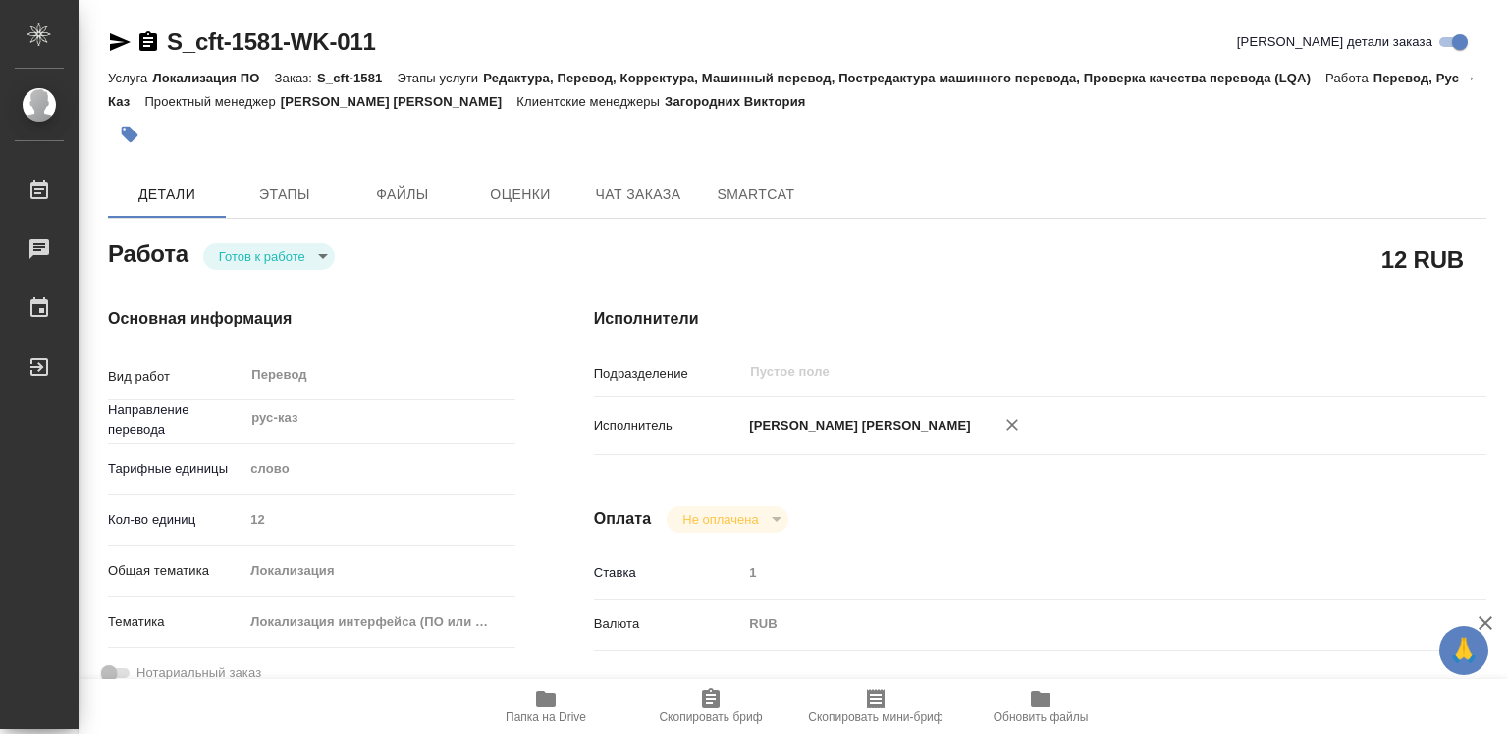
type textarea "x"
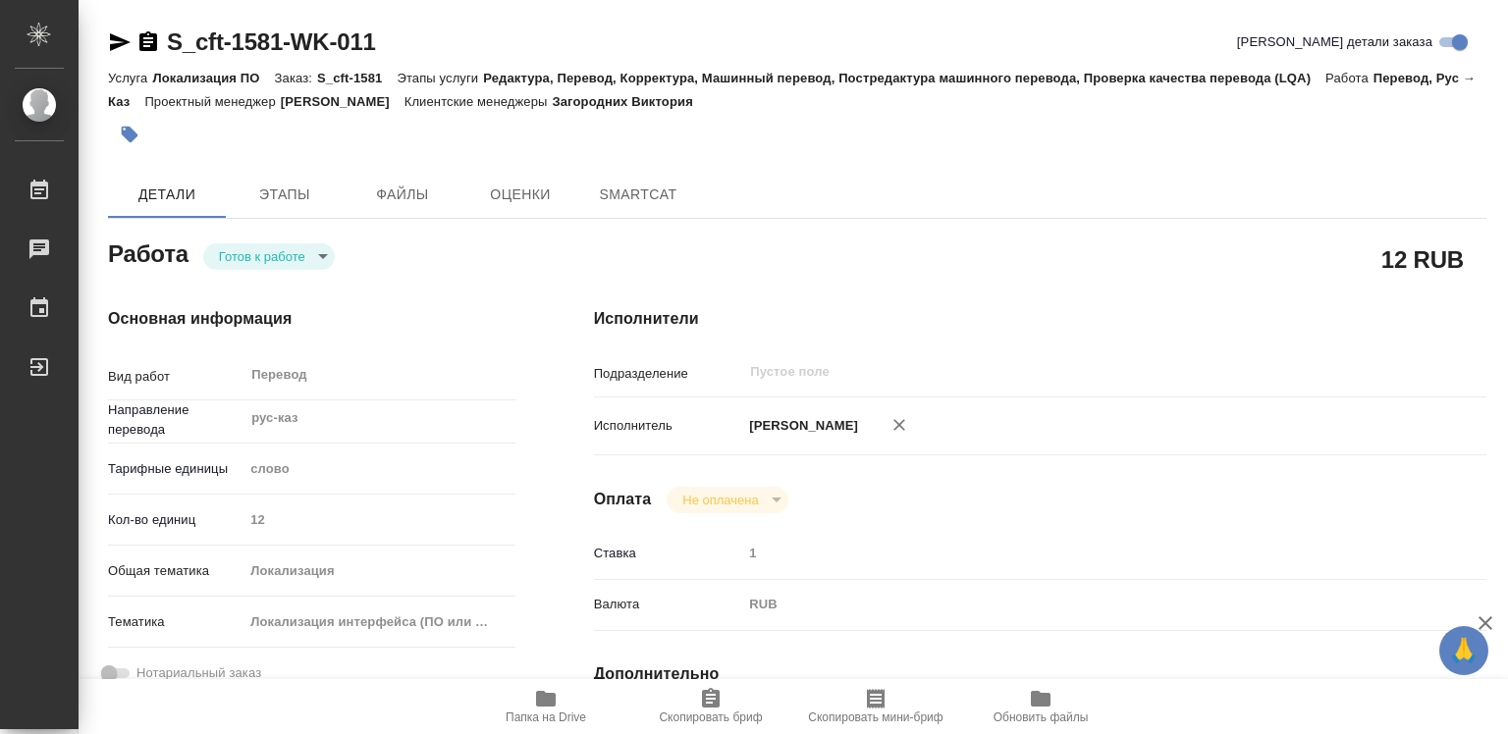
type textarea "x"
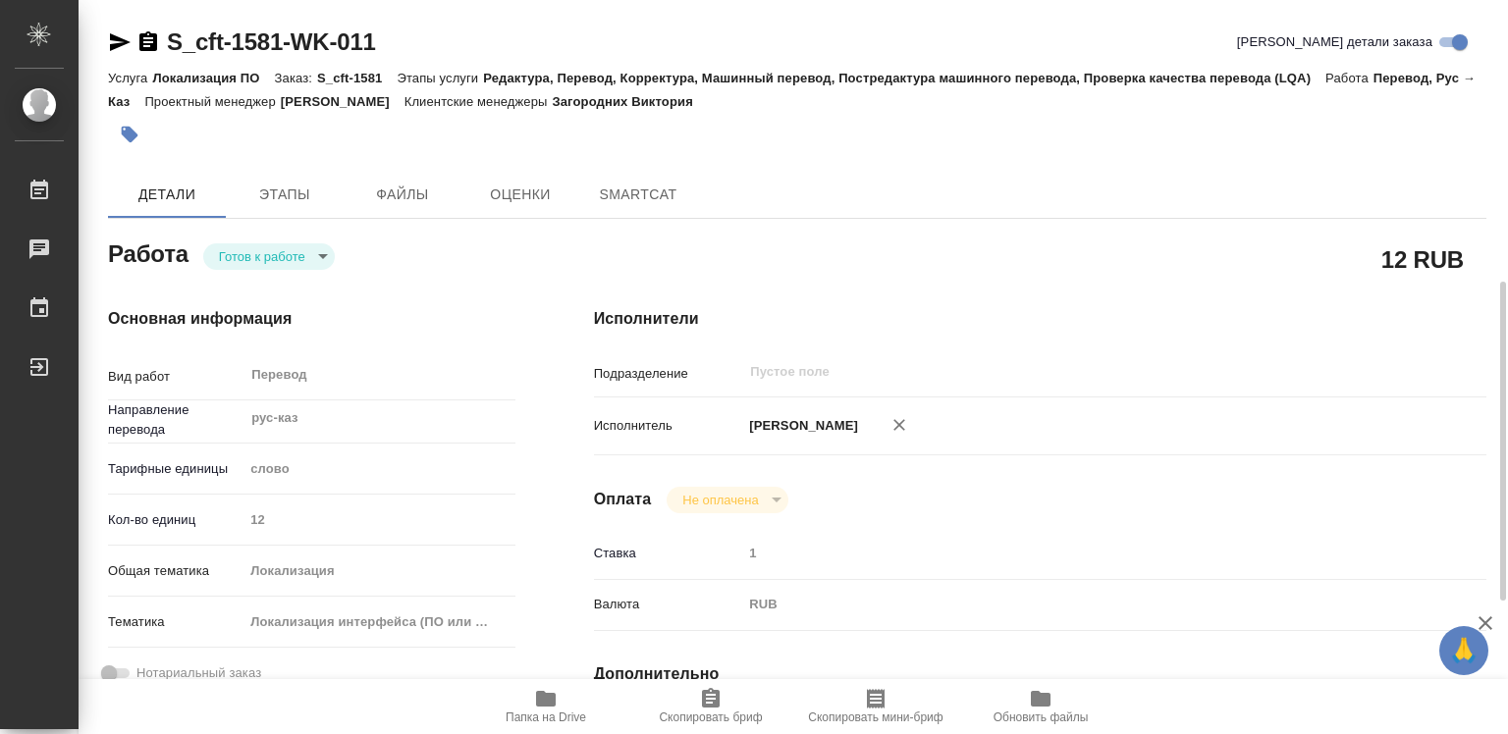
type textarea "x"
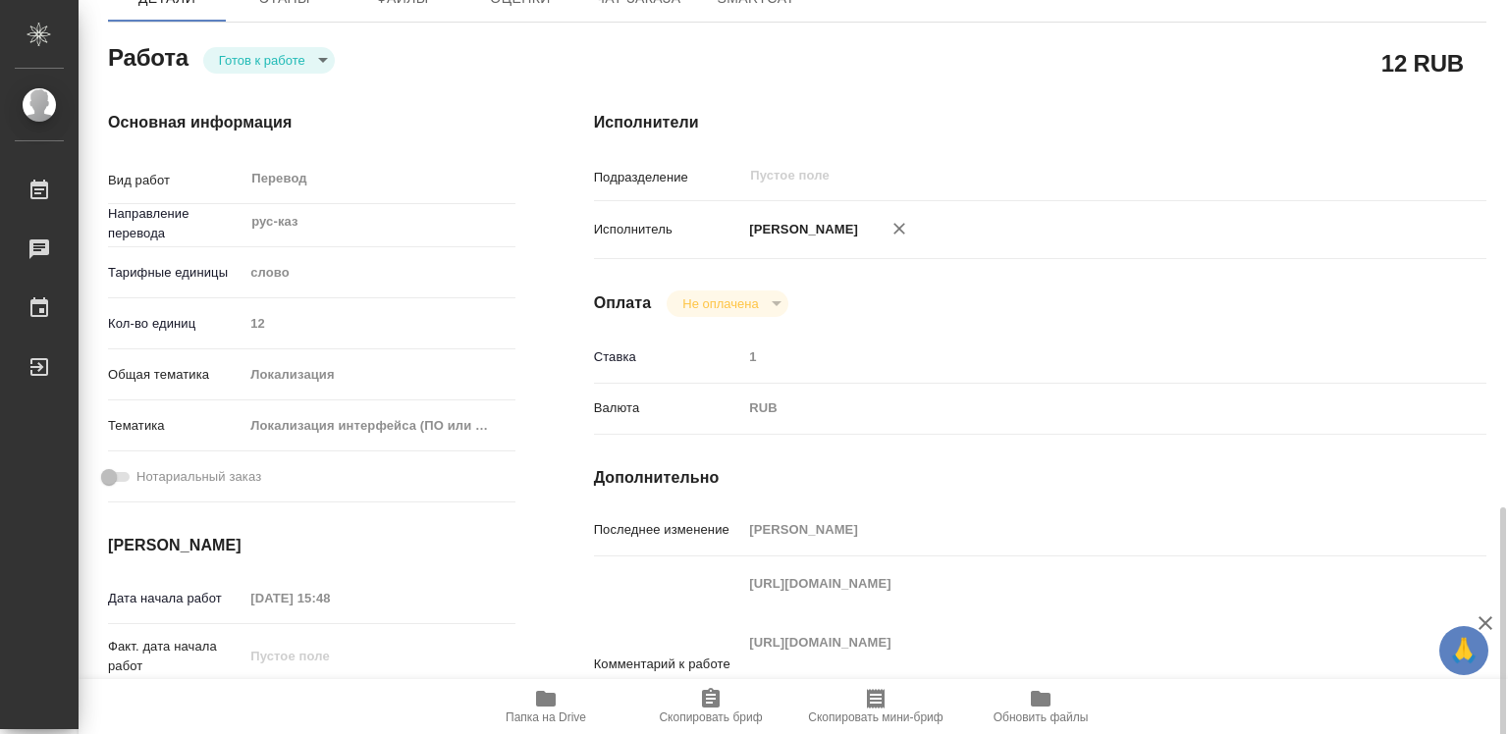
scroll to position [491, 0]
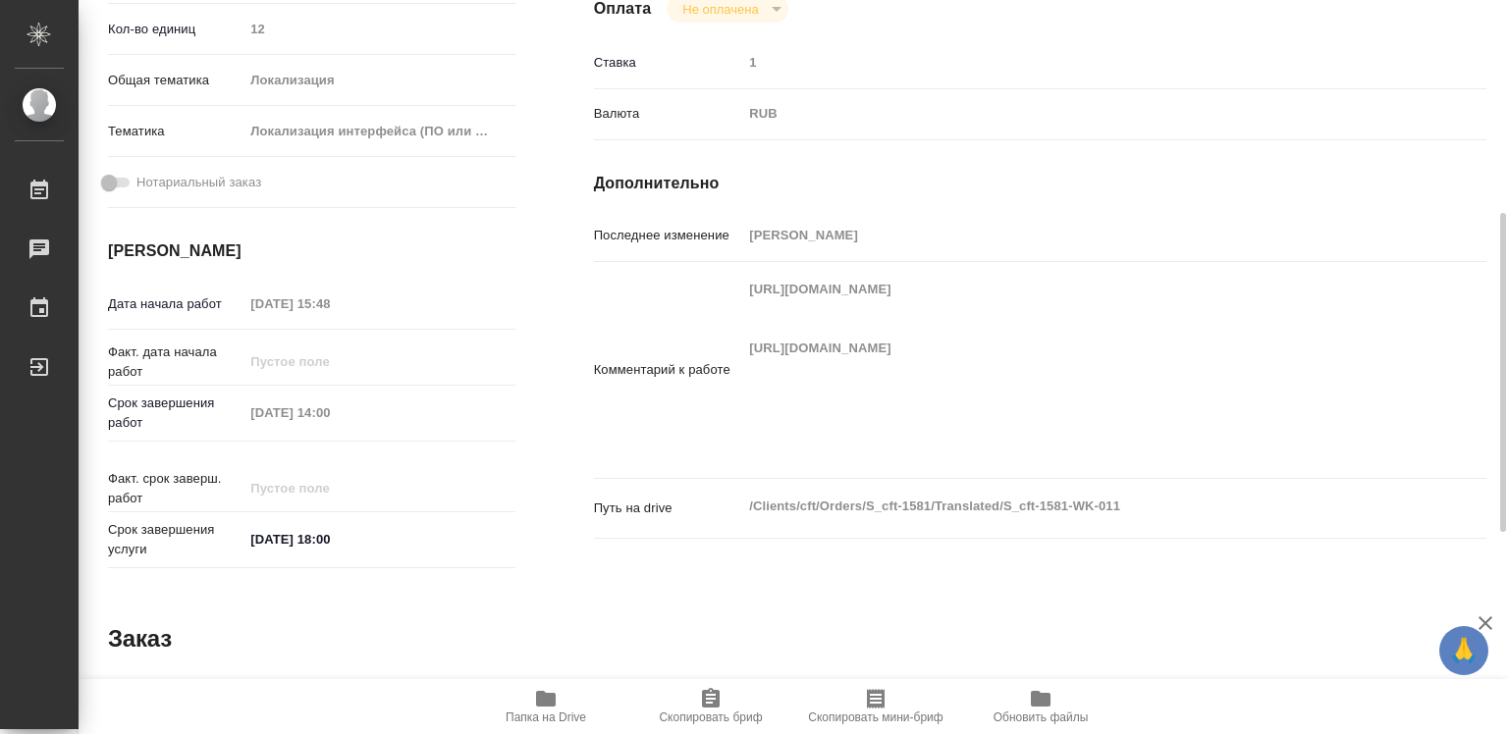
type textarea "x"
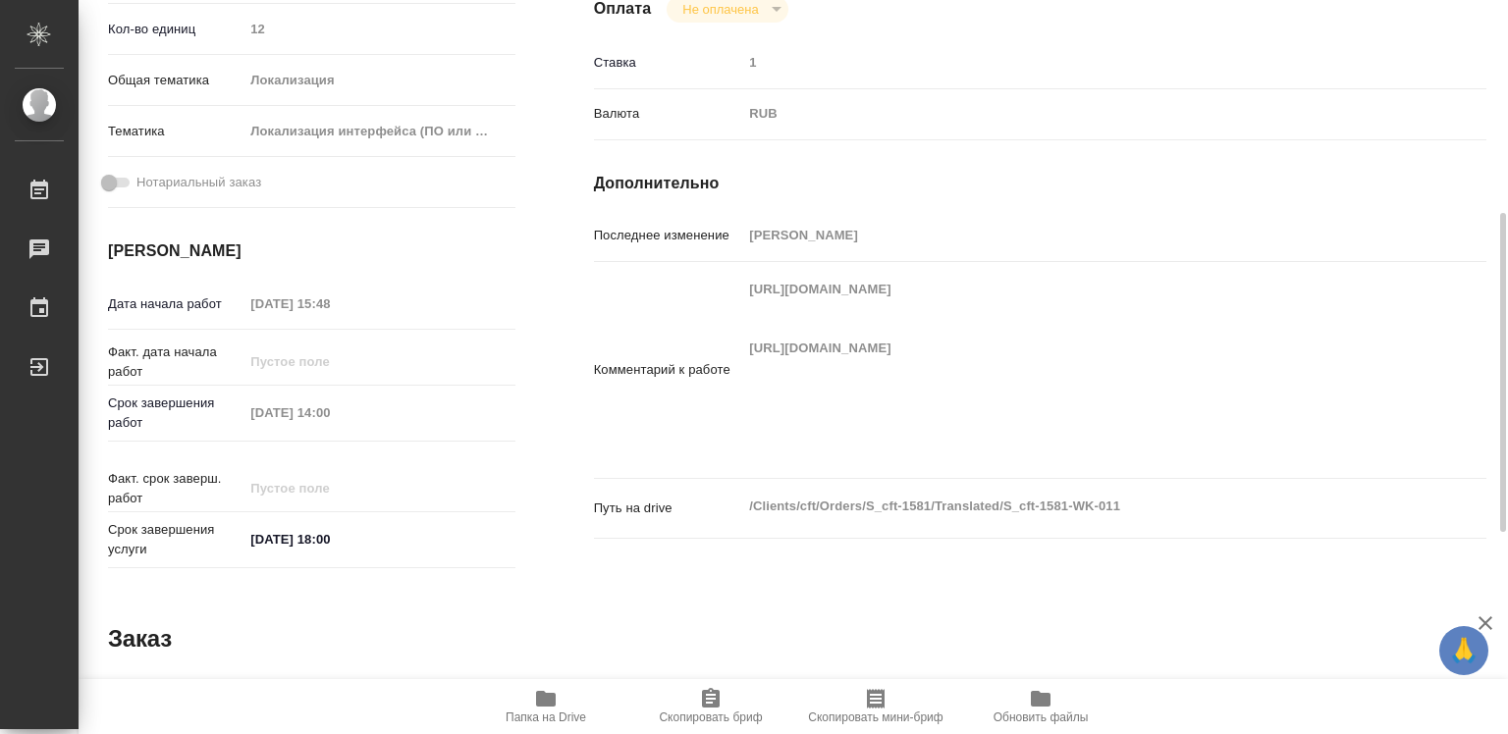
type textarea "x"
